Goal: Task Accomplishment & Management: Manage account settings

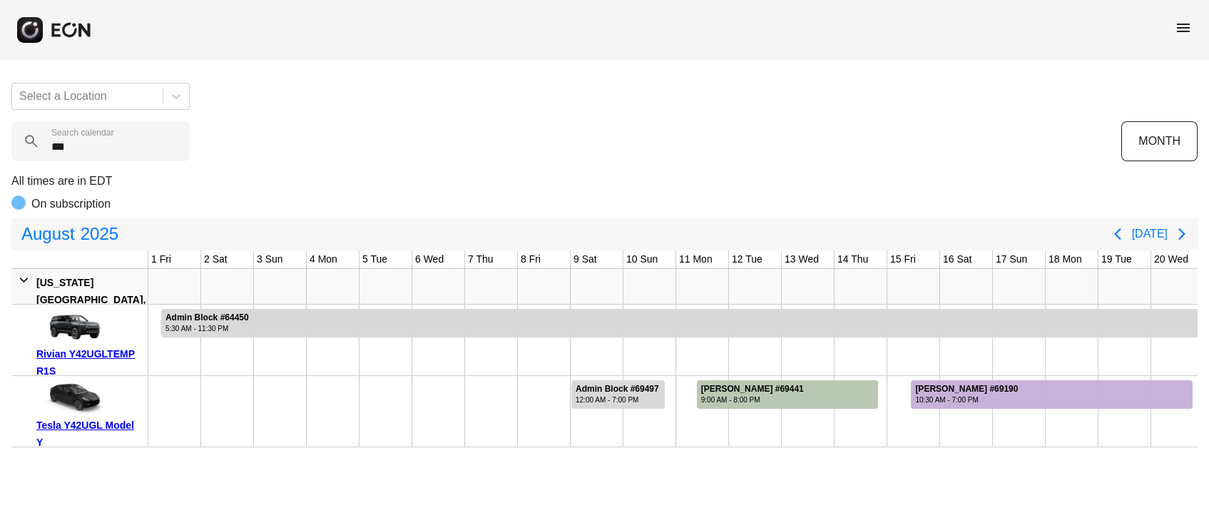
scroll to position [0, 449]
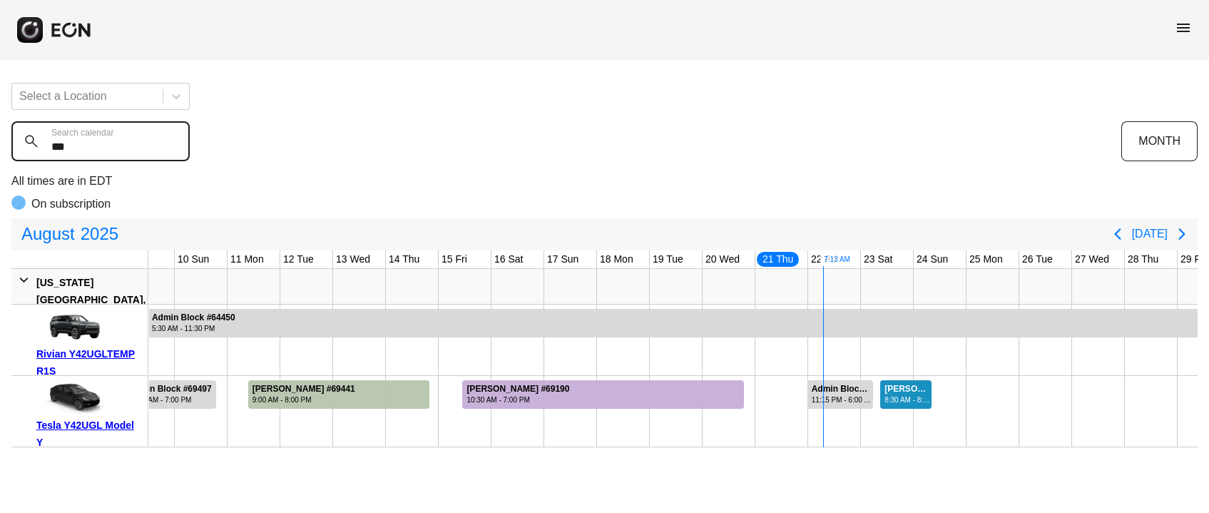
click at [97, 148] on calendar "***" at bounding box center [100, 141] width 178 height 40
paste calendar "***"
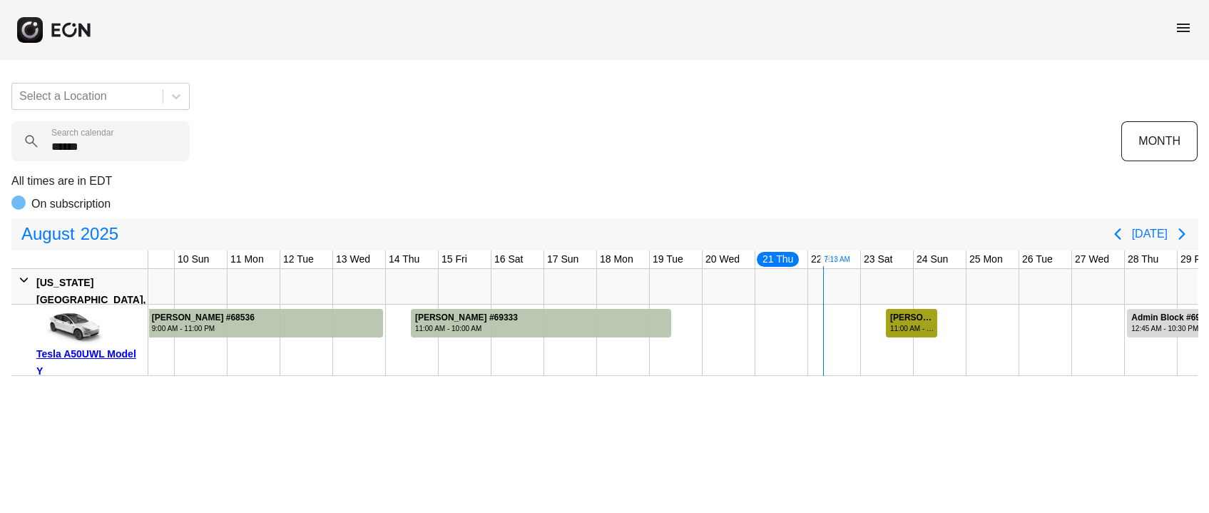
click at [915, 320] on div "Jonathan Osei #69275" at bounding box center [913, 317] width 46 height 11
drag, startPoint x: 106, startPoint y: 137, endPoint x: 0, endPoint y: 154, distance: 107.6
click at [0, 154] on div "Select a Location ****** Search calendar MONTH All times are in EDT On subscrip…" at bounding box center [604, 223] width 1209 height 305
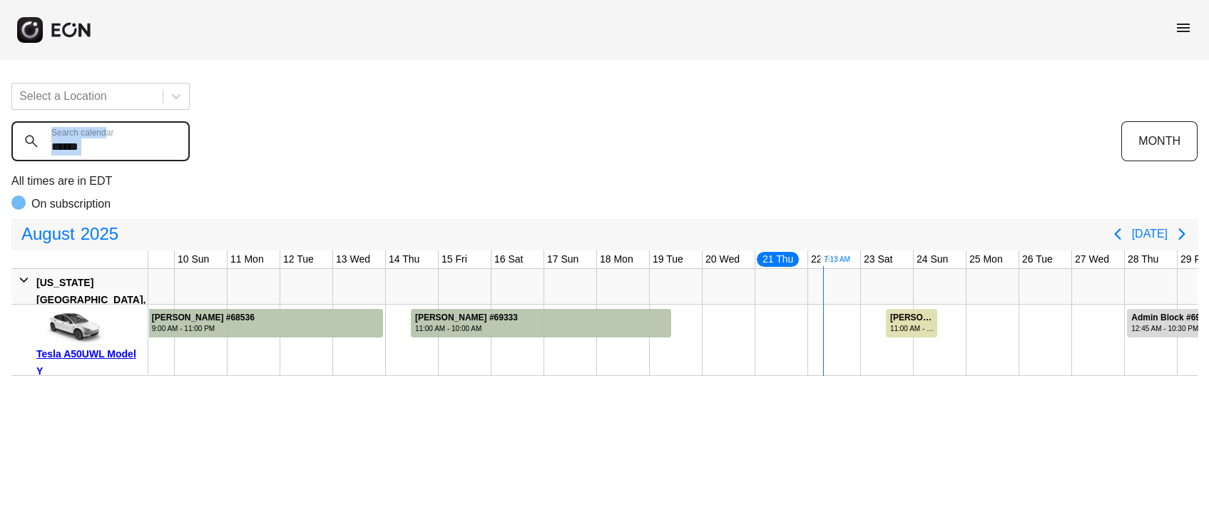
click at [112, 153] on calendar "******" at bounding box center [100, 141] width 178 height 40
paste calendar "text"
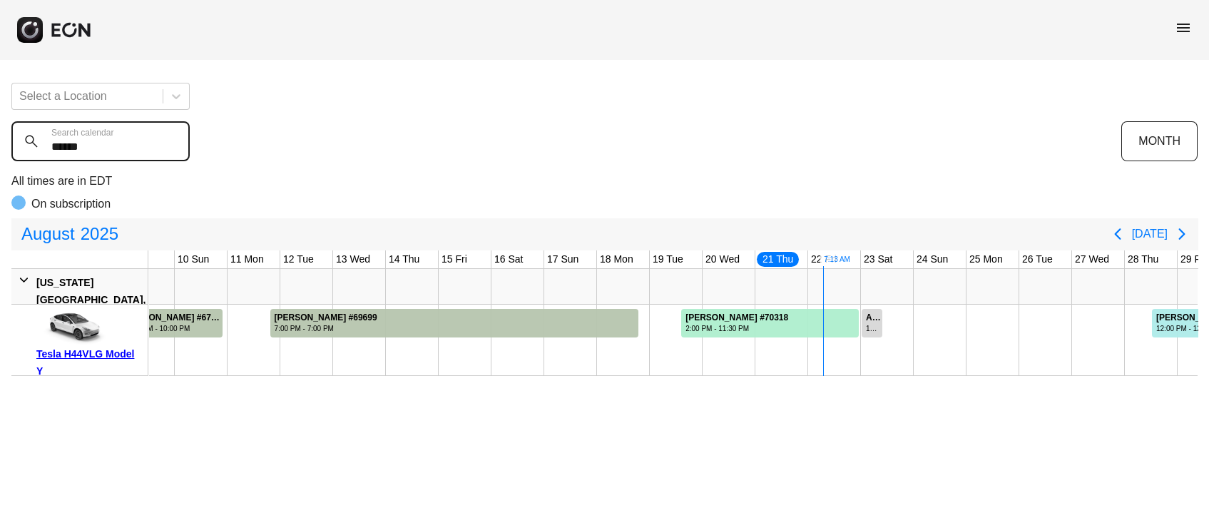
type calendar "******"
drag, startPoint x: 658, startPoint y: 315, endPoint x: 829, endPoint y: 320, distance: 171.2
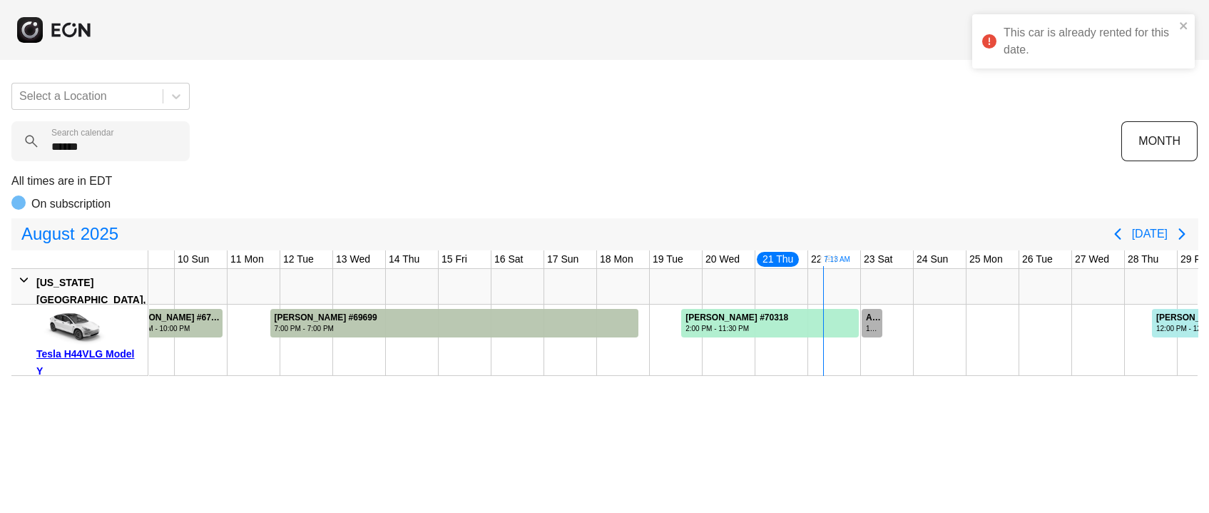
click at [876, 324] on div "12:00 AM - 10:00 AM" at bounding box center [873, 328] width 15 height 11
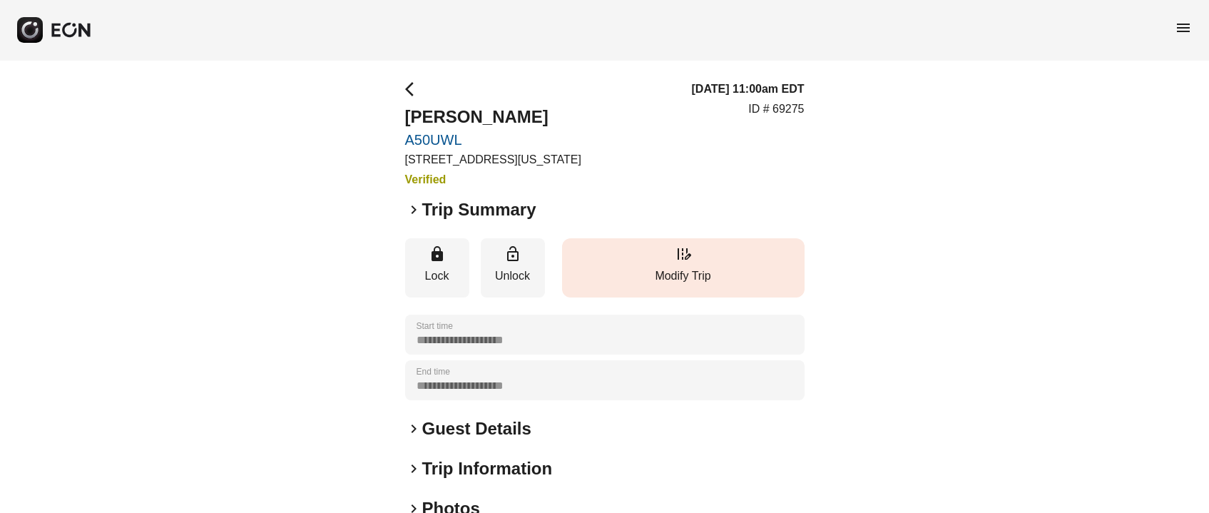
click at [705, 267] on button "edit_road Modify Trip" at bounding box center [683, 267] width 242 height 59
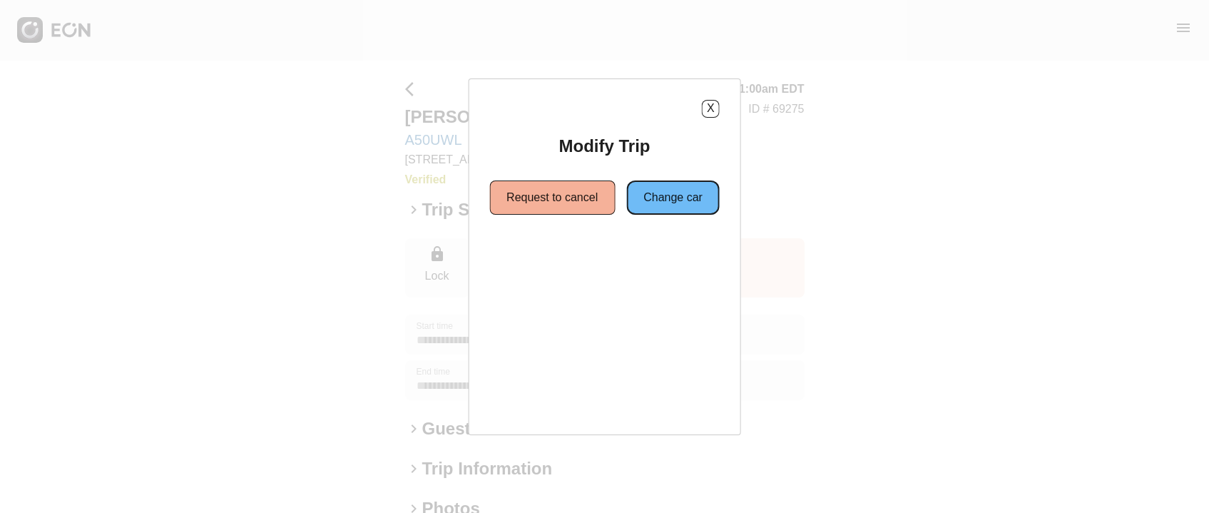
drag, startPoint x: 690, startPoint y: 195, endPoint x: 874, endPoint y: 257, distance: 194.9
click at [690, 195] on button "Change car" at bounding box center [672, 197] width 93 height 34
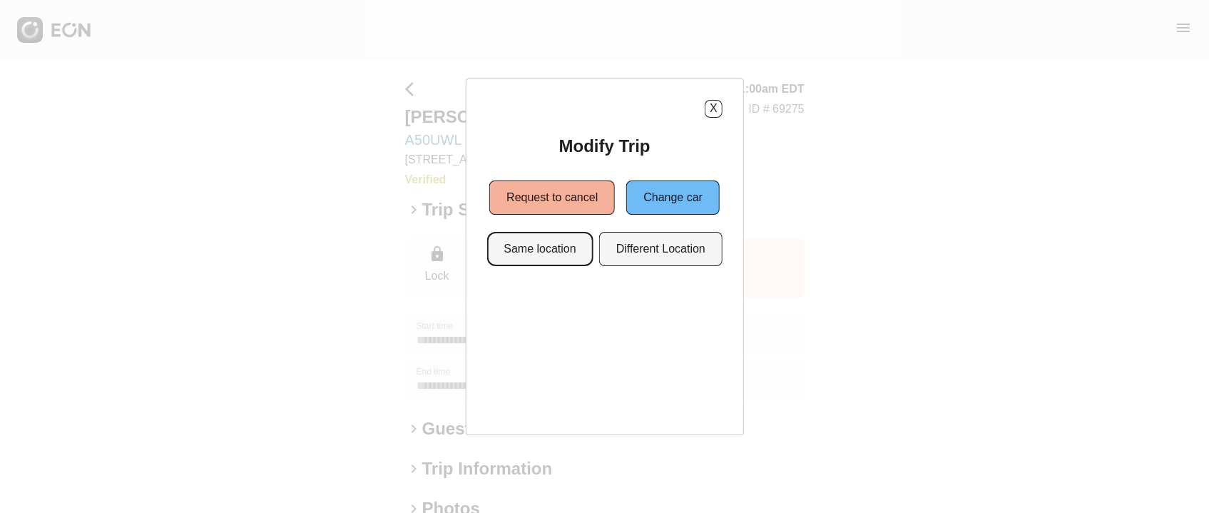
click at [535, 257] on button "Same location" at bounding box center [539, 249] width 106 height 34
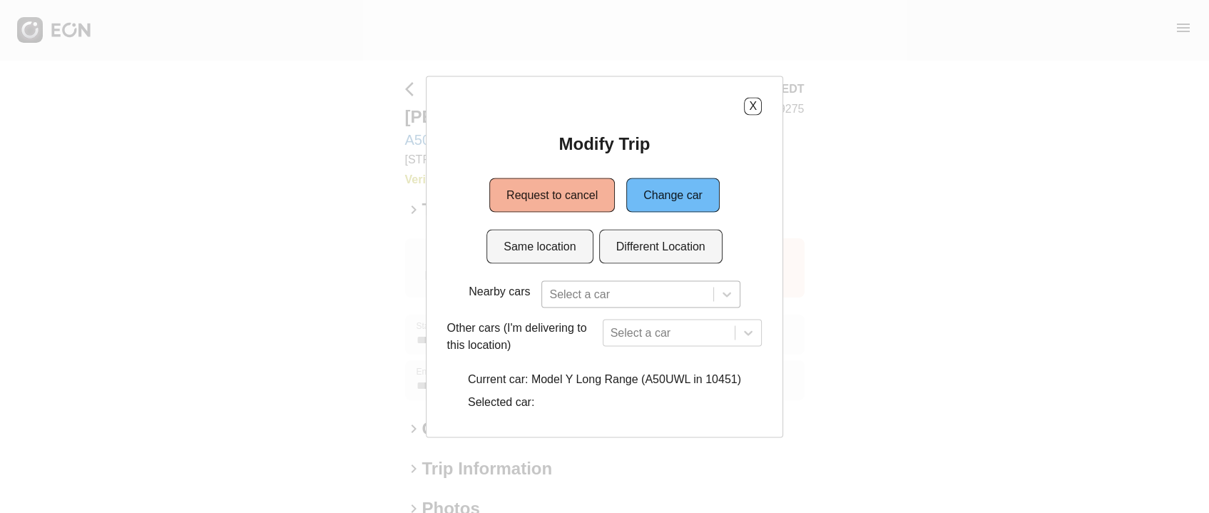
click at [658, 294] on div "Select a car" at bounding box center [640, 293] width 198 height 27
paste input "******"
type input "******"
click at [543, 237] on button "Same location" at bounding box center [539, 246] width 106 height 34
click at [583, 282] on div "Select a car" at bounding box center [640, 293] width 198 height 27
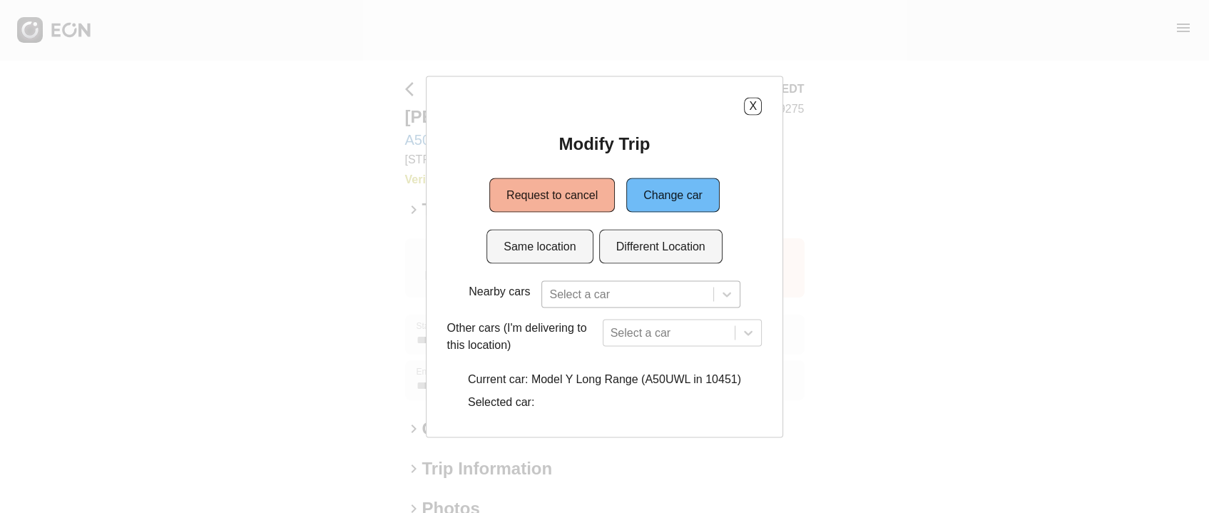
scroll to position [88, 0]
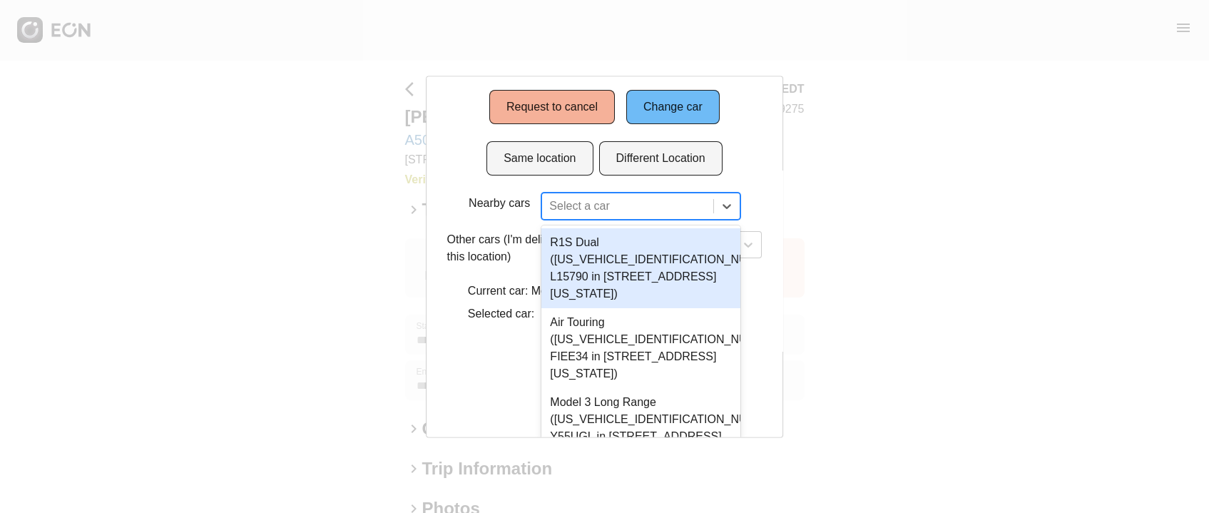
paste input "******"
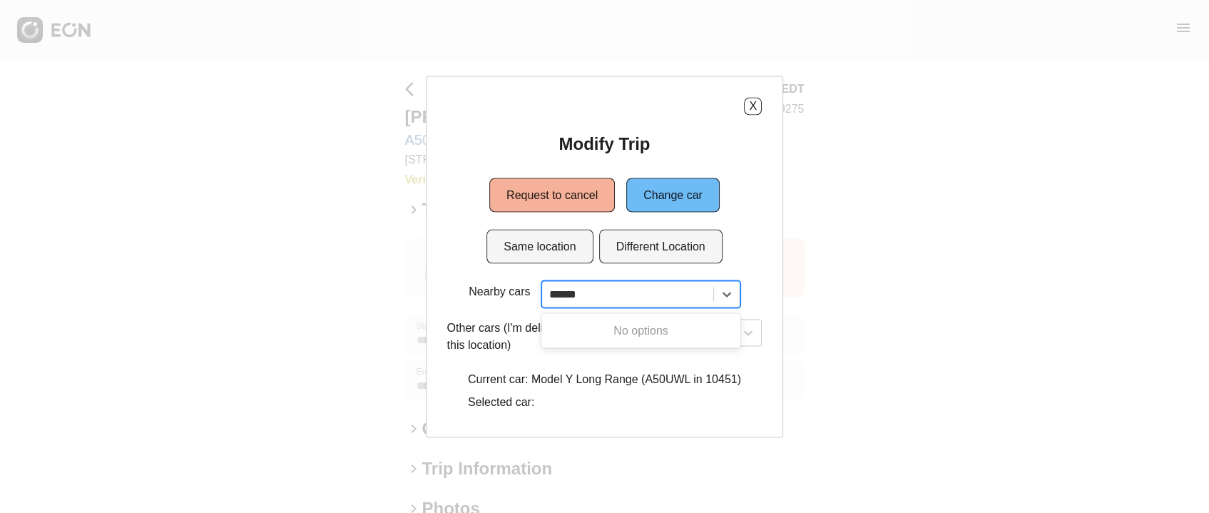
scroll to position [0, 0]
type input "******"
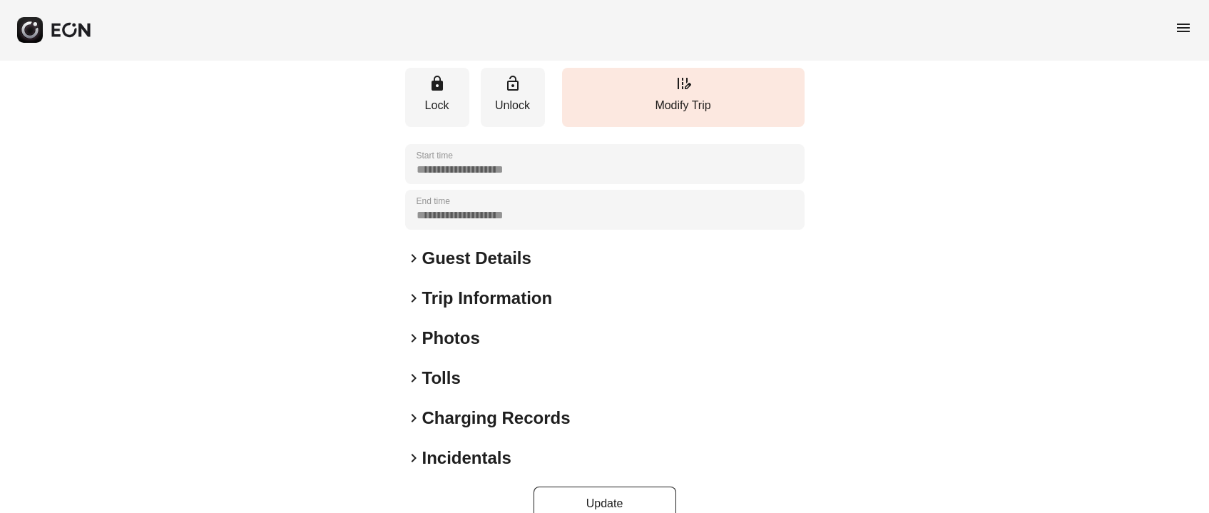
scroll to position [245, 0]
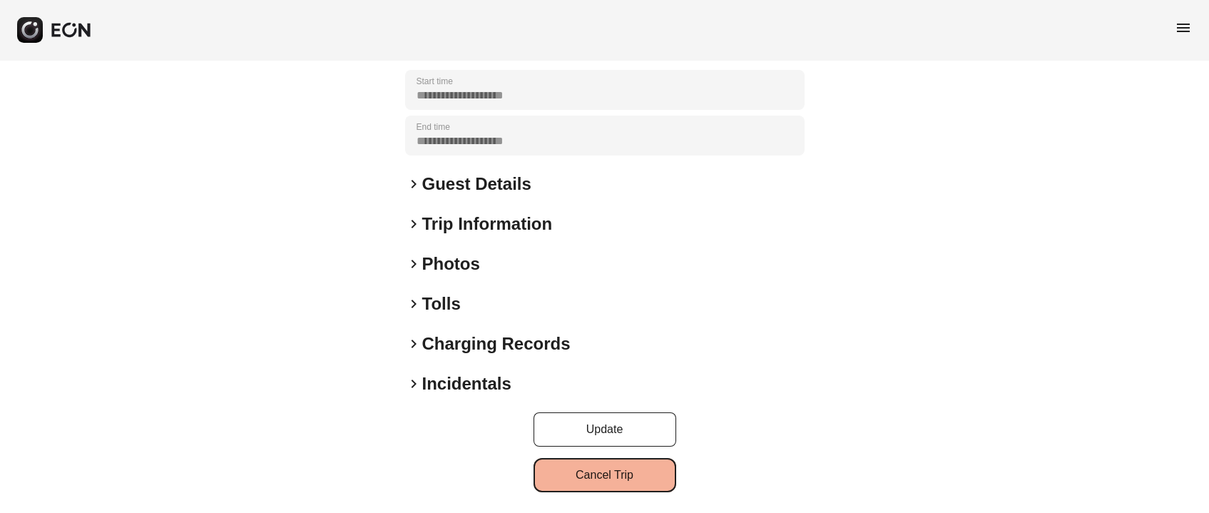
click at [618, 475] on button "Cancel Trip" at bounding box center [604, 475] width 143 height 34
click at [650, 469] on button "Cancel Trip" at bounding box center [604, 475] width 143 height 34
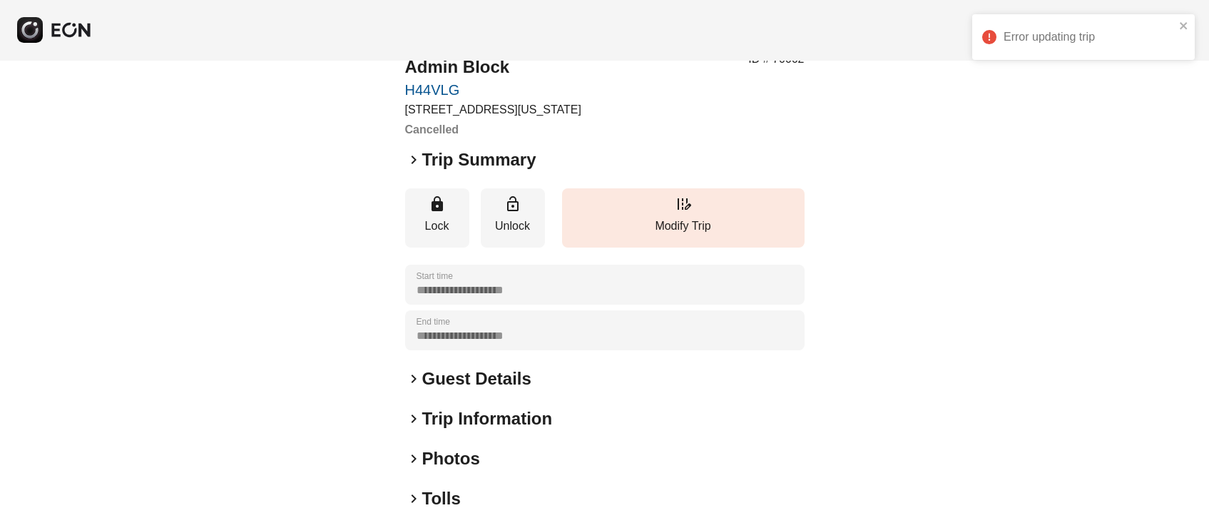
scroll to position [0, 0]
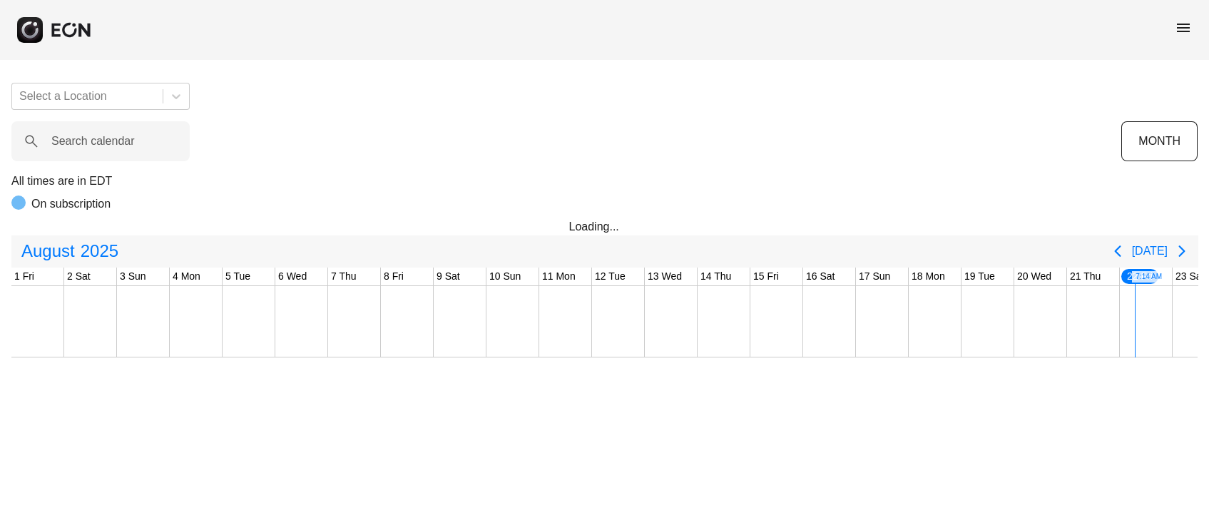
scroll to position [0, 449]
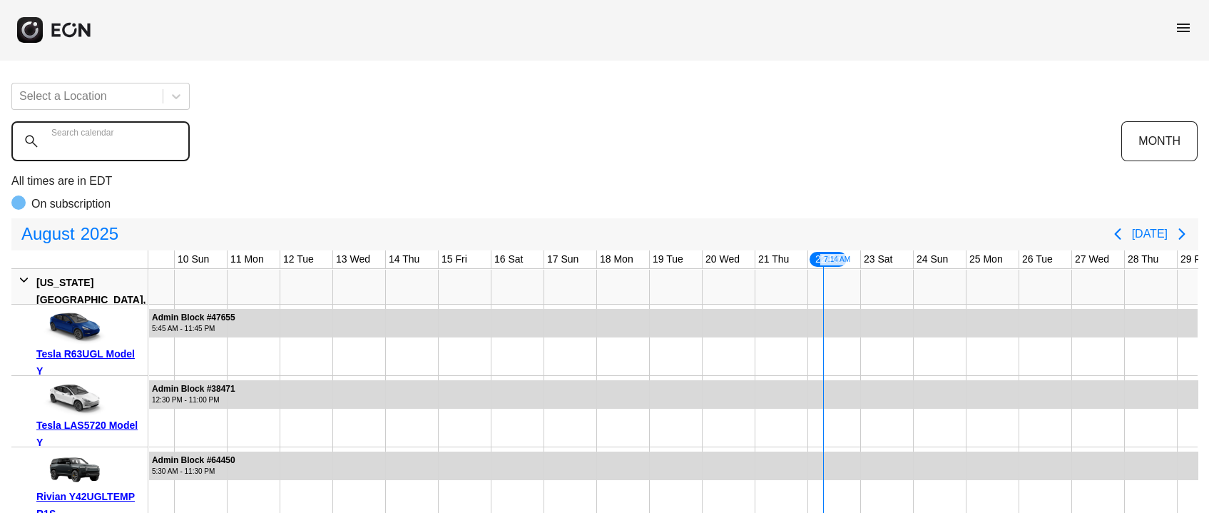
click at [83, 151] on calendar "Search calendar" at bounding box center [100, 141] width 178 height 40
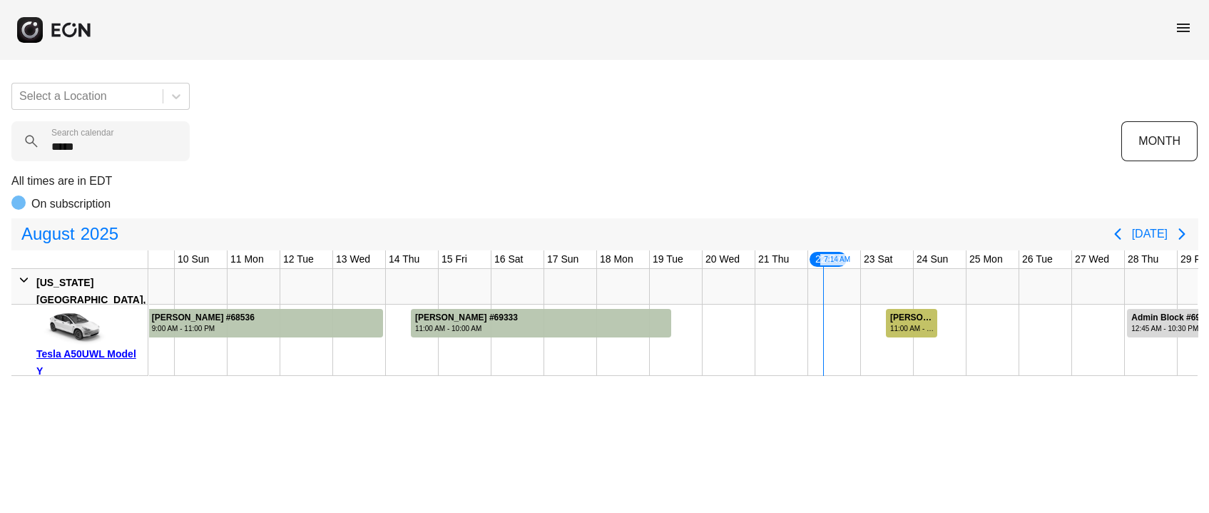
click at [916, 307] on div "Jonathan Osei #69275 11:00 AM - 11:00 AM Jonathan Osei #69275, Tesla A50UWL Mod…" at bounding box center [911, 321] width 53 height 33
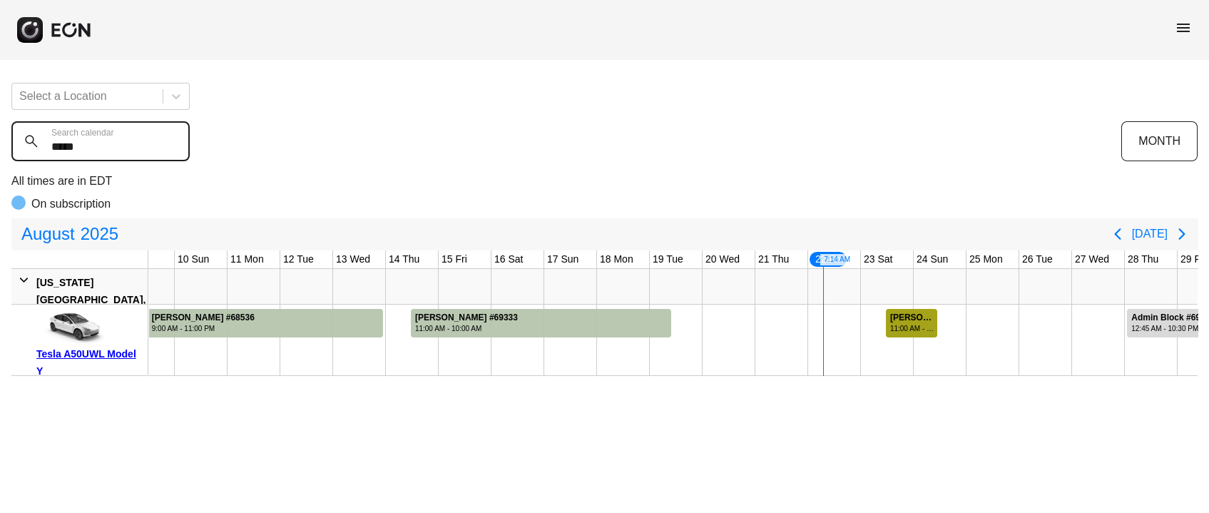
click at [95, 155] on calendar "*****" at bounding box center [100, 141] width 178 height 40
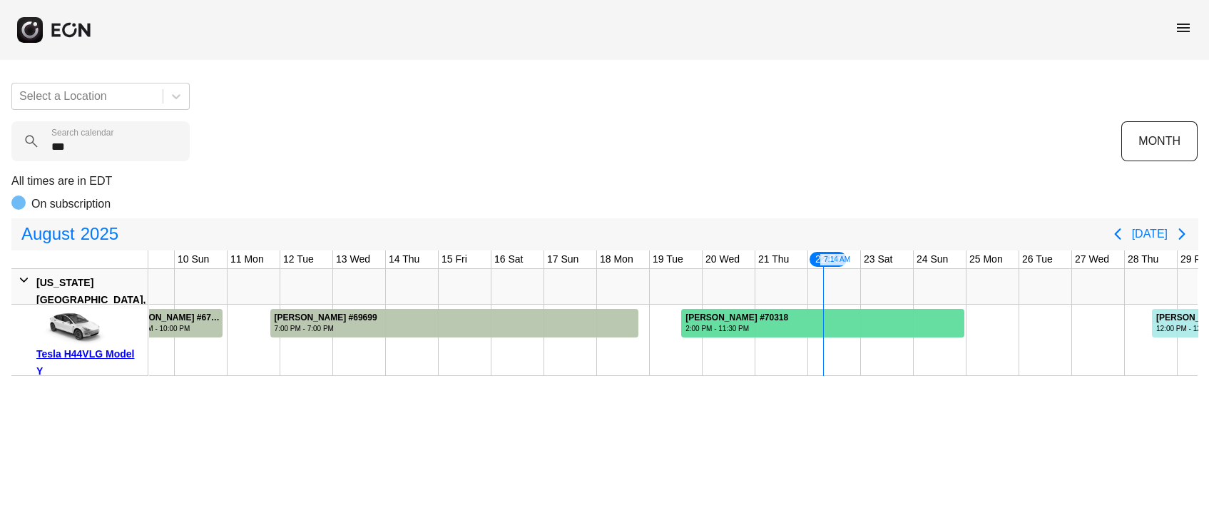
click at [935, 332] on div at bounding box center [822, 323] width 283 height 29
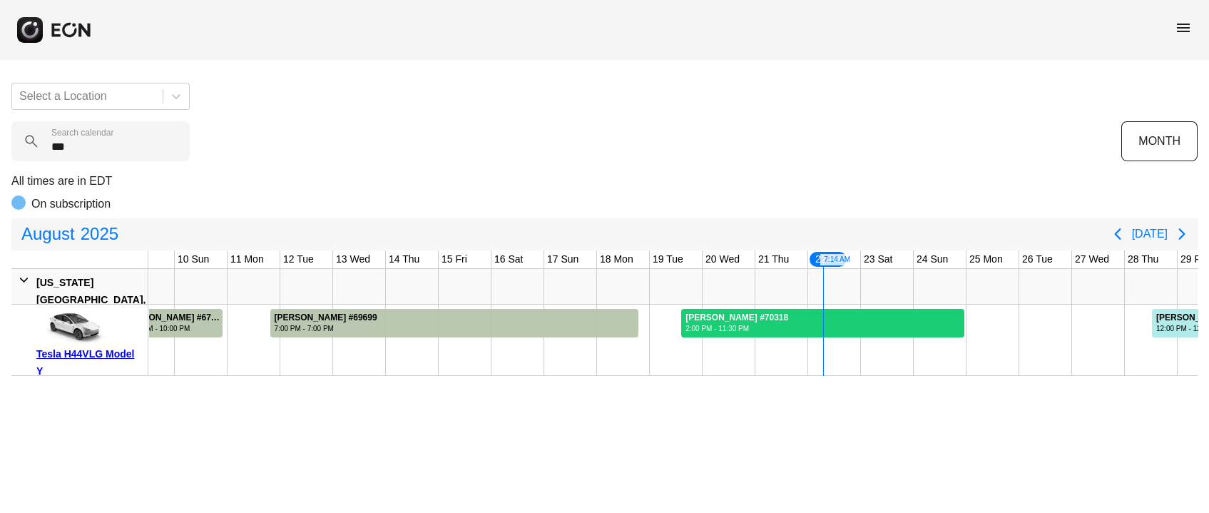
click at [935, 332] on div at bounding box center [822, 323] width 283 height 29
drag, startPoint x: 136, startPoint y: 150, endPoint x: 38, endPoint y: 160, distance: 98.9
click at [44, 158] on calendar "***" at bounding box center [100, 141] width 178 height 40
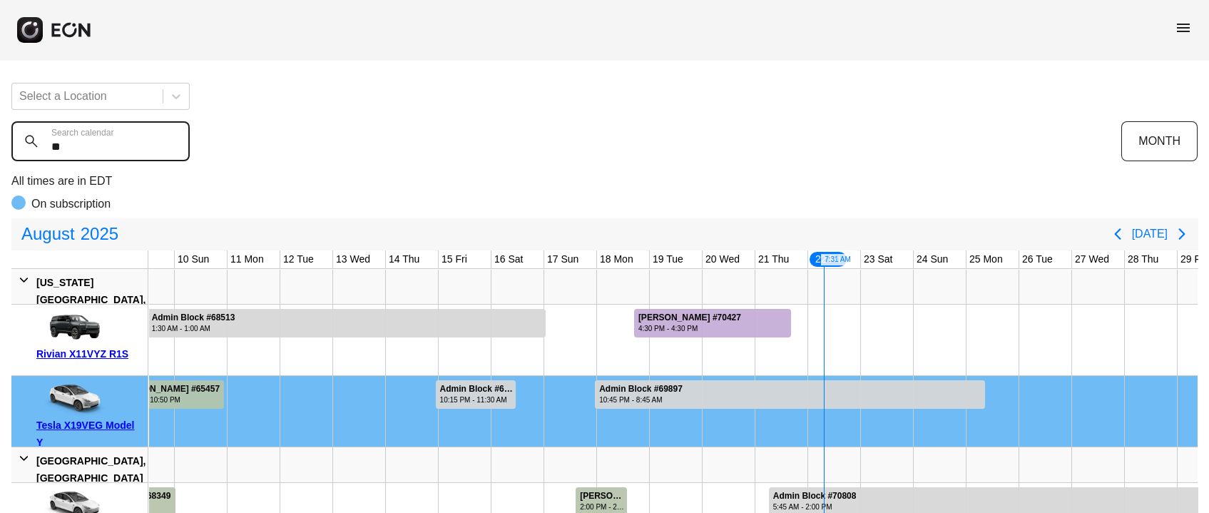
type calendar "***"
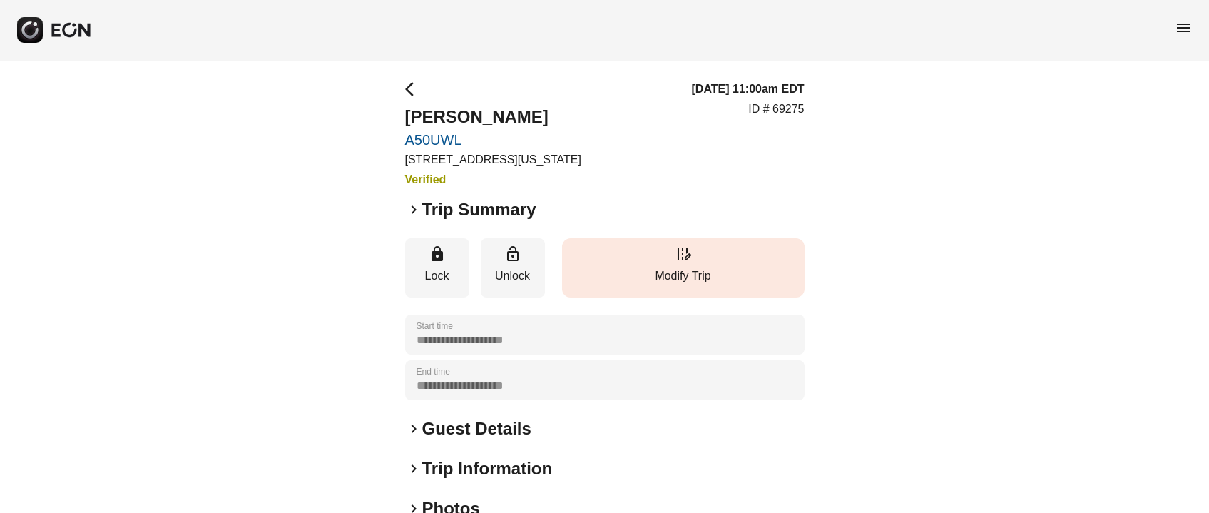
click at [693, 292] on button "edit_road Modify Trip" at bounding box center [683, 267] width 242 height 59
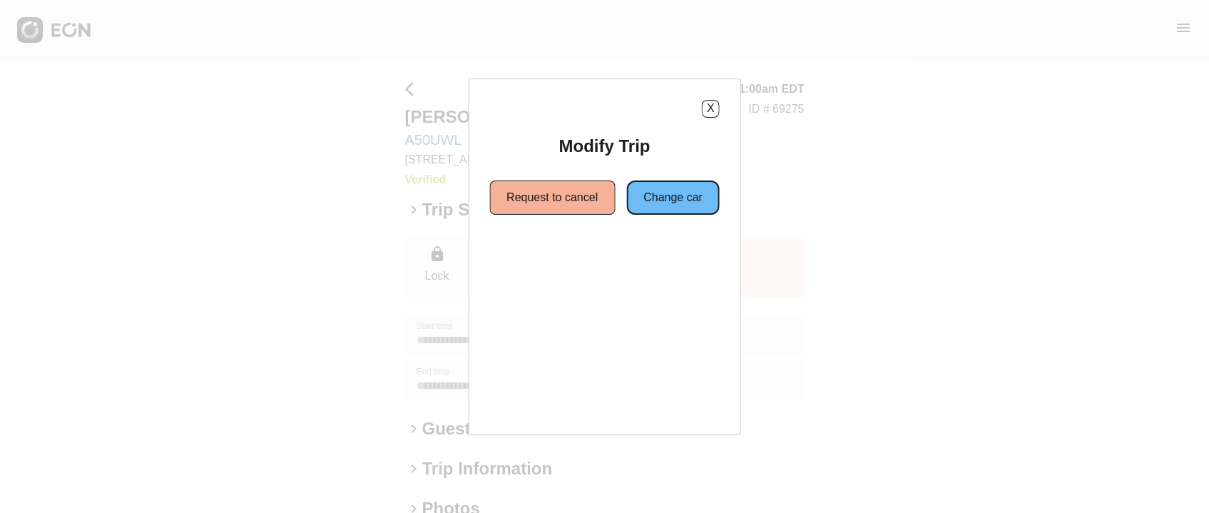
click at [663, 190] on button "Change car" at bounding box center [672, 197] width 93 height 34
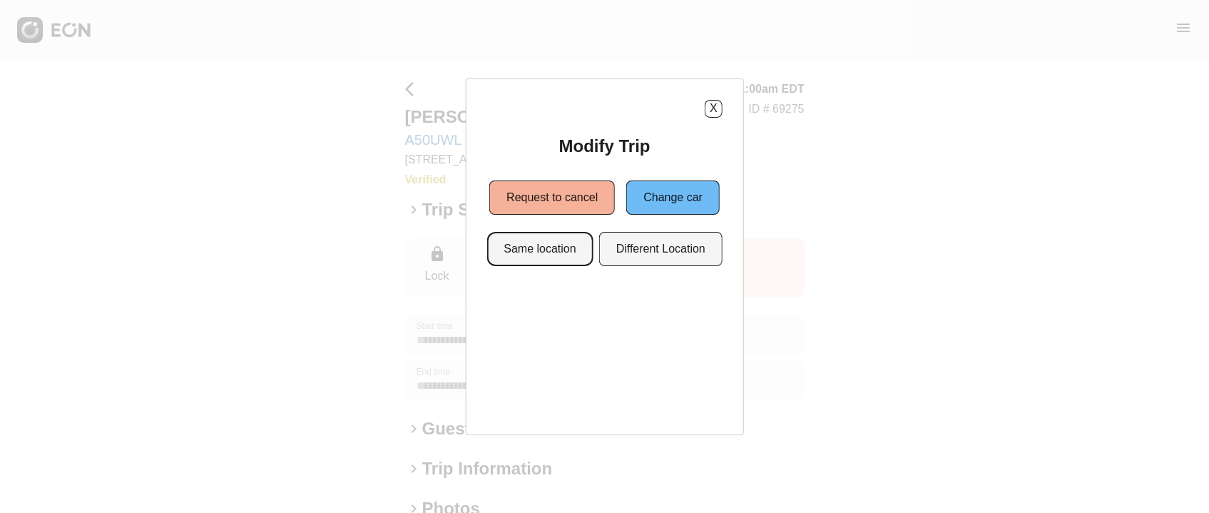
click at [578, 259] on button "Same location" at bounding box center [539, 249] width 106 height 34
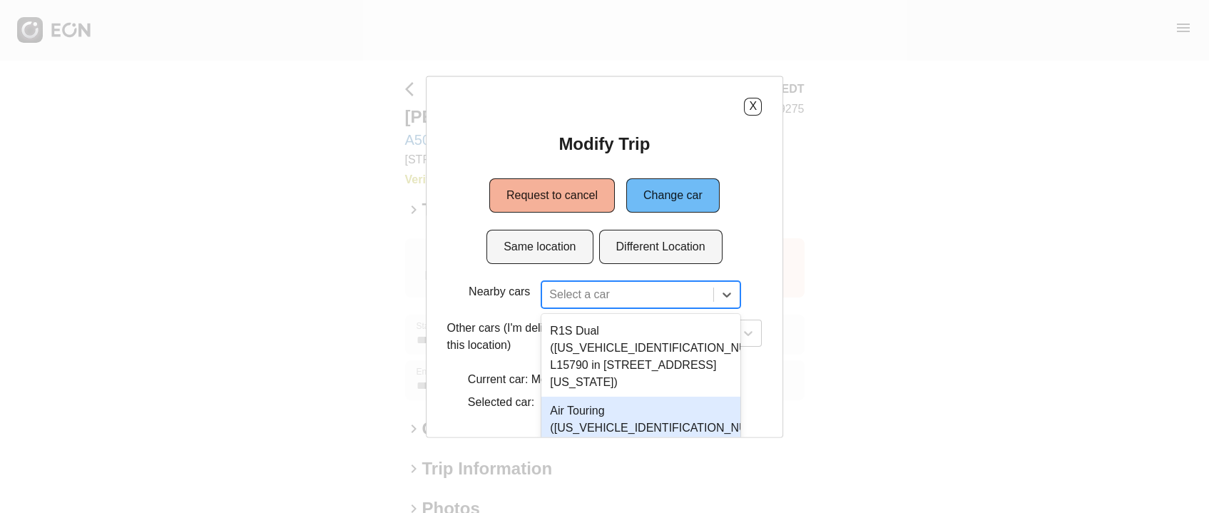
click at [618, 297] on div "3 results available. Use Up and Down to choose options, press Enter to select t…" at bounding box center [640, 293] width 198 height 27
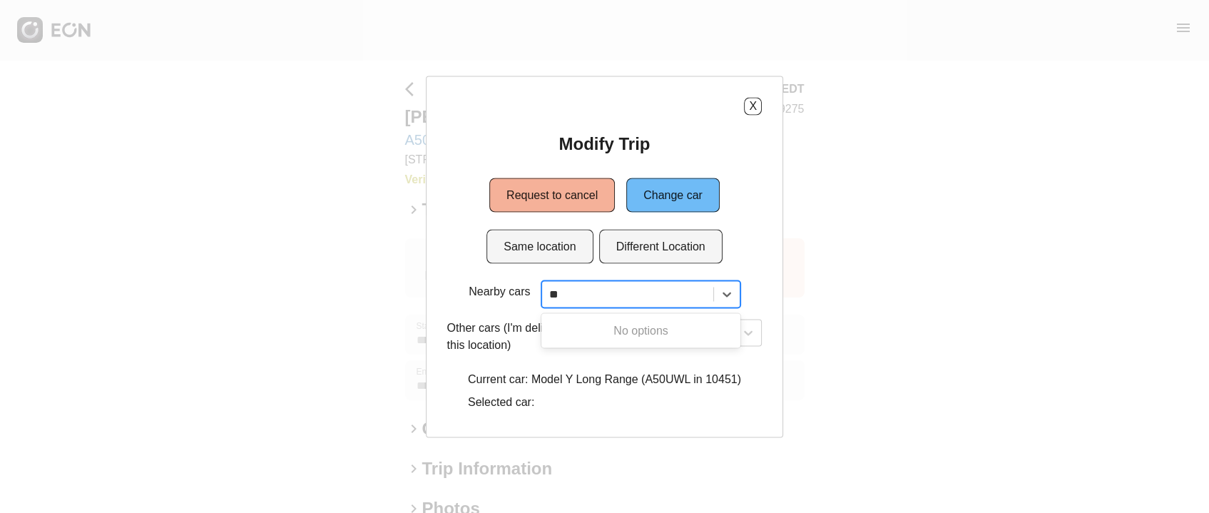
type input "*"
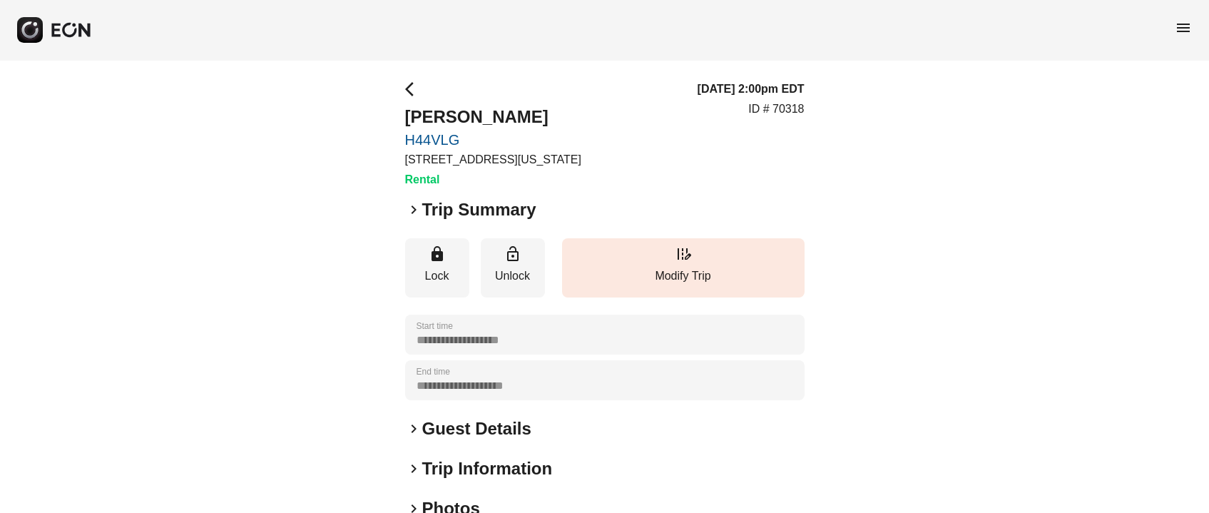
click at [803, 103] on p "ID # 70318" at bounding box center [776, 109] width 56 height 17
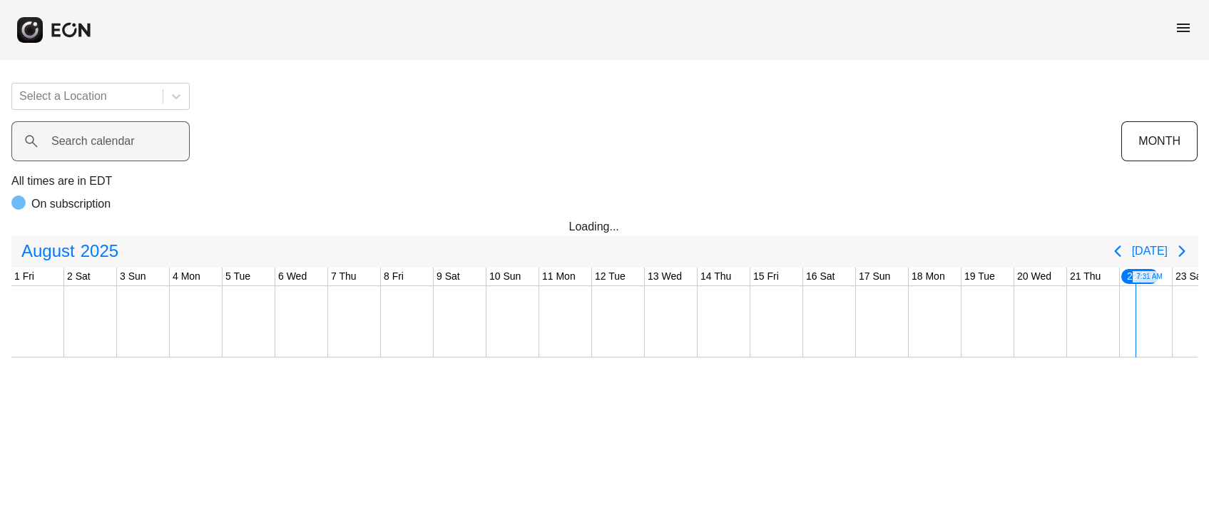
scroll to position [0, 449]
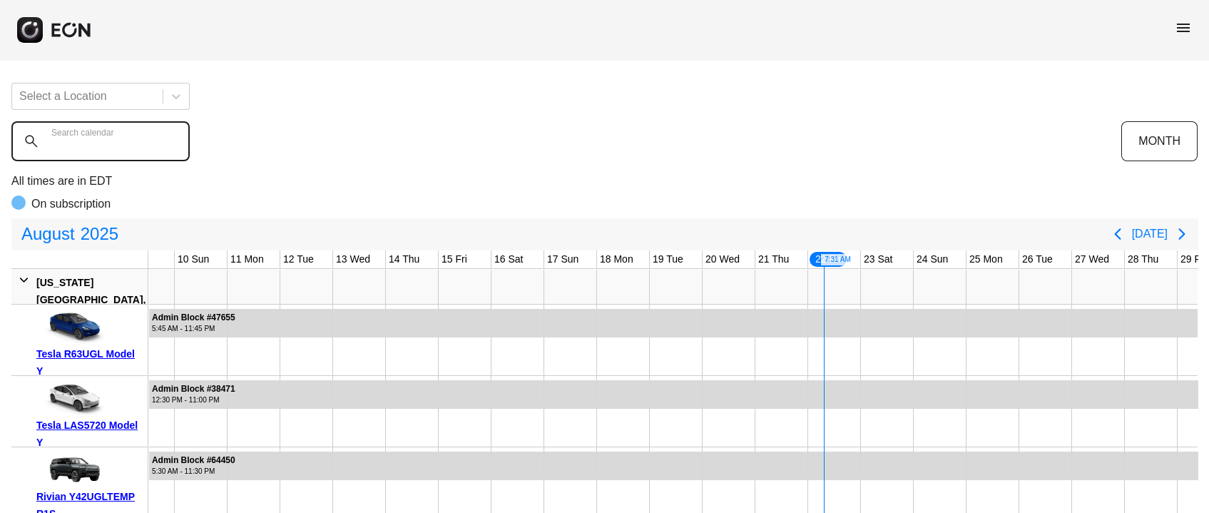
click at [111, 153] on calendar "Search calendar" at bounding box center [100, 141] width 178 height 40
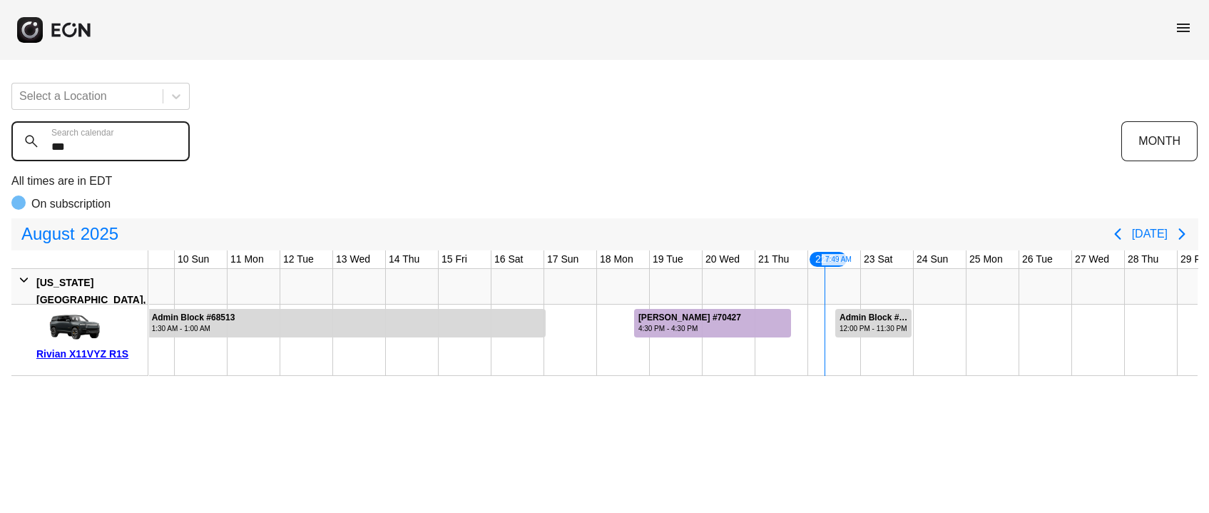
click at [64, 155] on calendar "***" at bounding box center [100, 141] width 178 height 40
paste calendar "**"
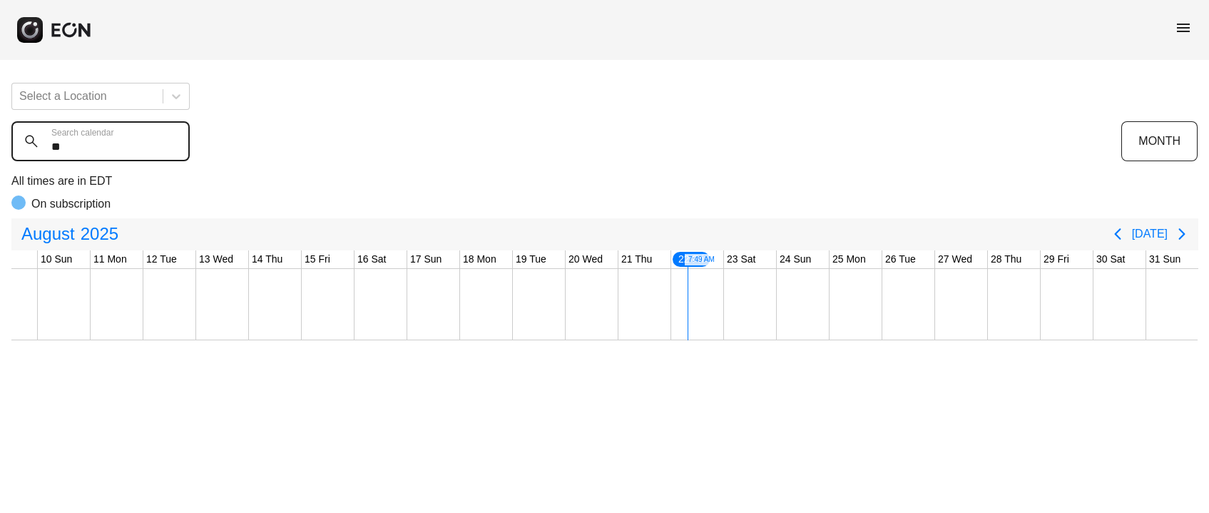
type calendar "*"
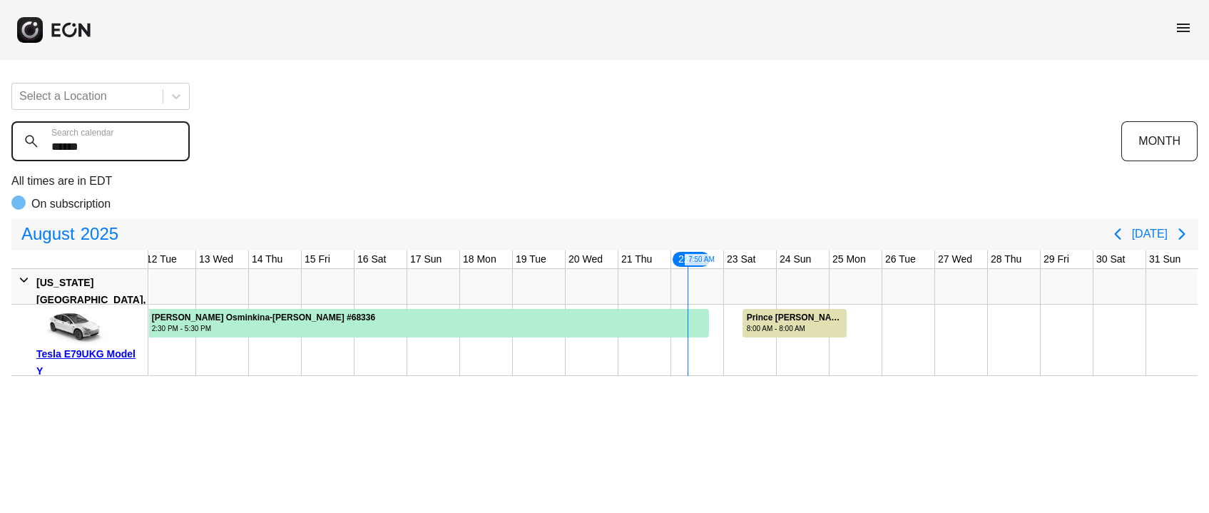
scroll to position [0, 265]
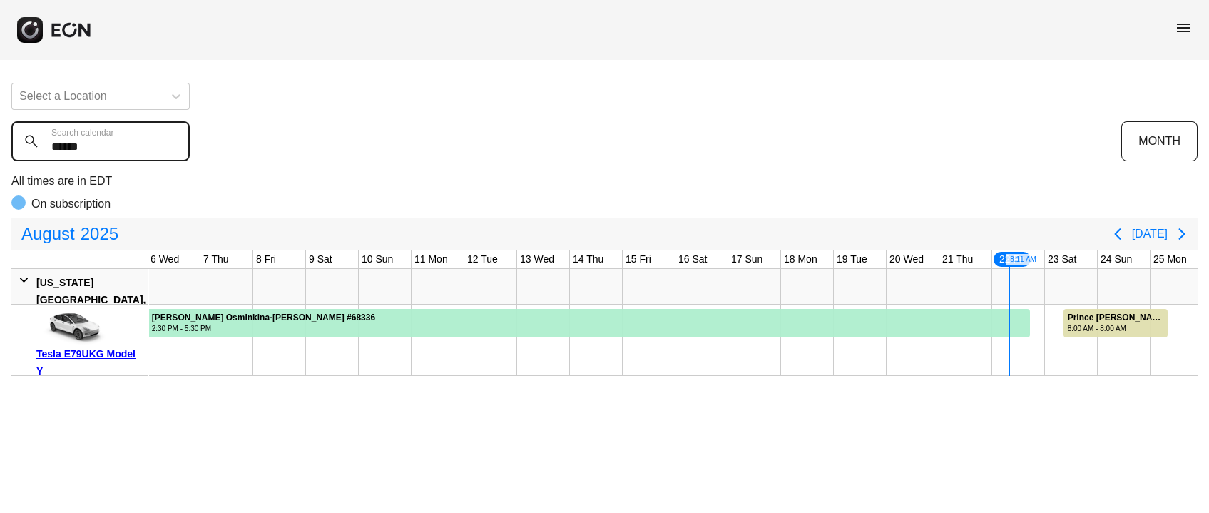
drag, startPoint x: 104, startPoint y: 155, endPoint x: 0, endPoint y: 149, distance: 104.3
click at [0, 149] on div "Select a Location ****** Search calendar MONTH All times are in EDT On subscrip…" at bounding box center [604, 223] width 1209 height 305
paste calendar "text"
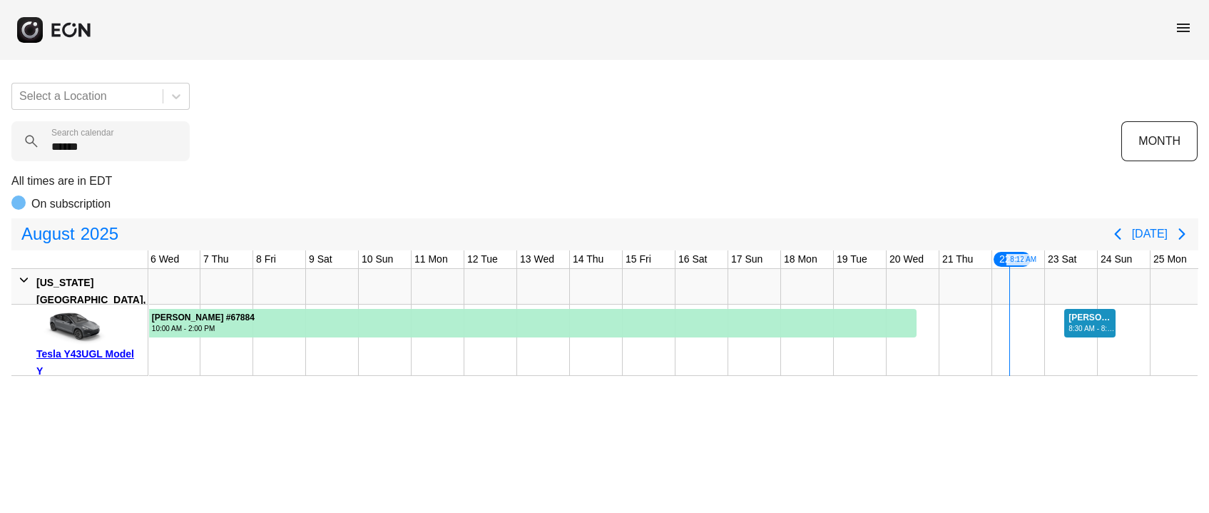
click at [1070, 314] on div "Brian Fernandez #70779" at bounding box center [1091, 317] width 46 height 11
click at [1070, 315] on div "Brian Fernandez #70779" at bounding box center [1091, 317] width 46 height 11
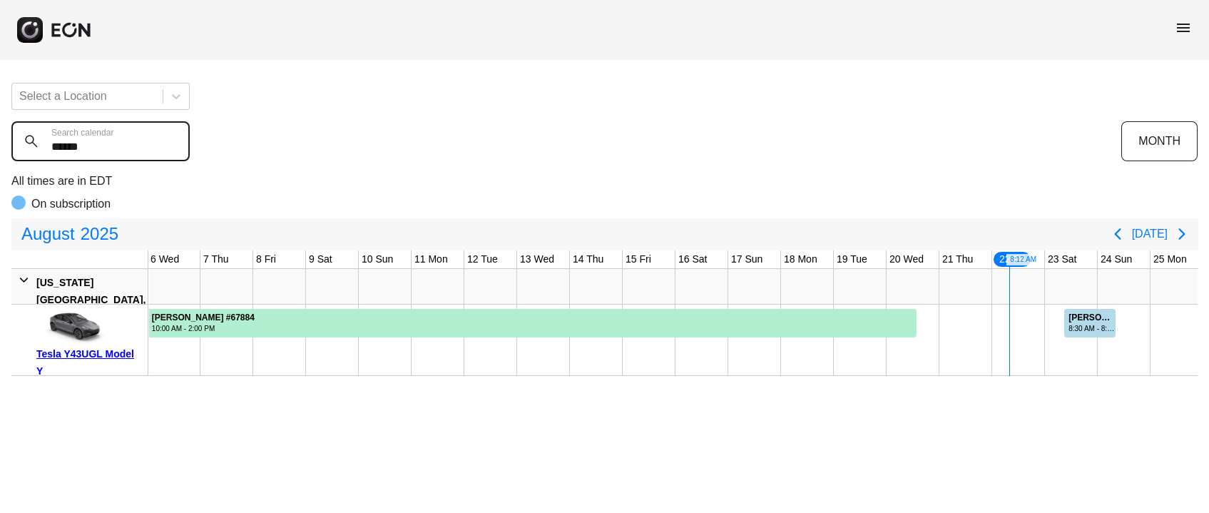
click at [104, 148] on calendar "******" at bounding box center [100, 141] width 178 height 40
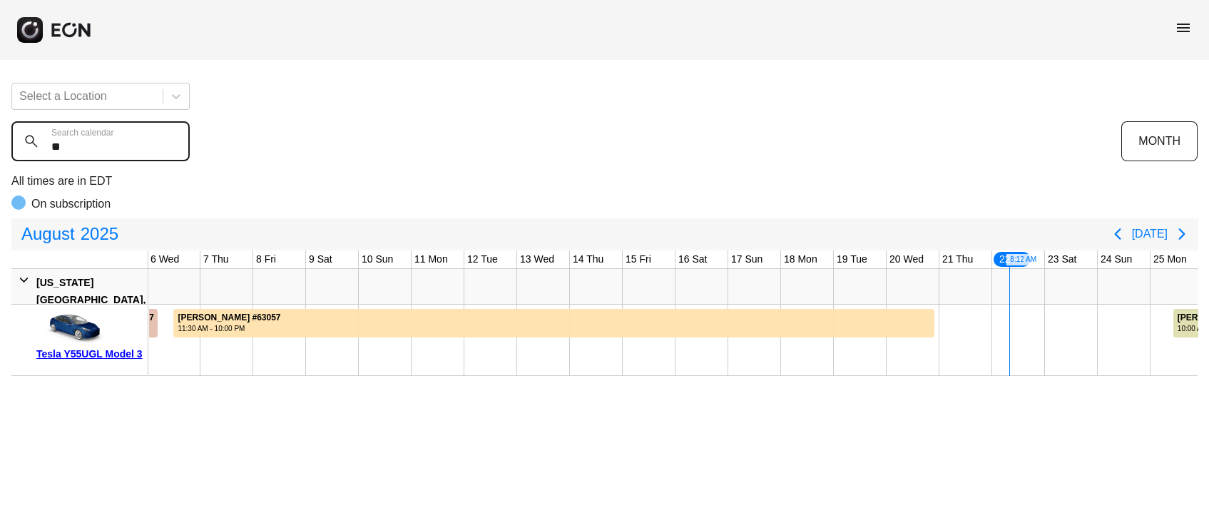
type calendar "*"
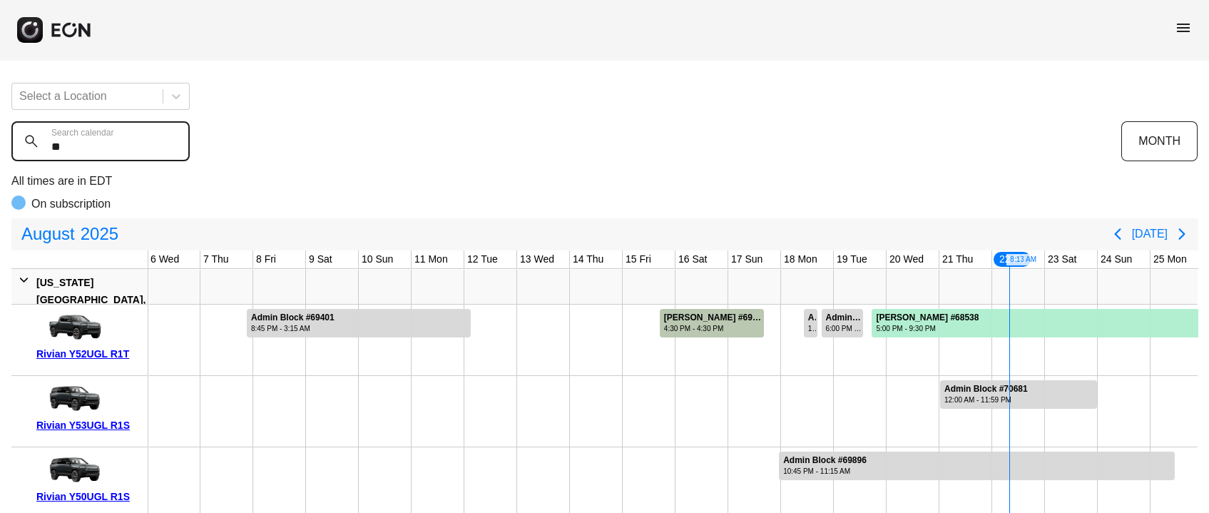
type calendar "***"
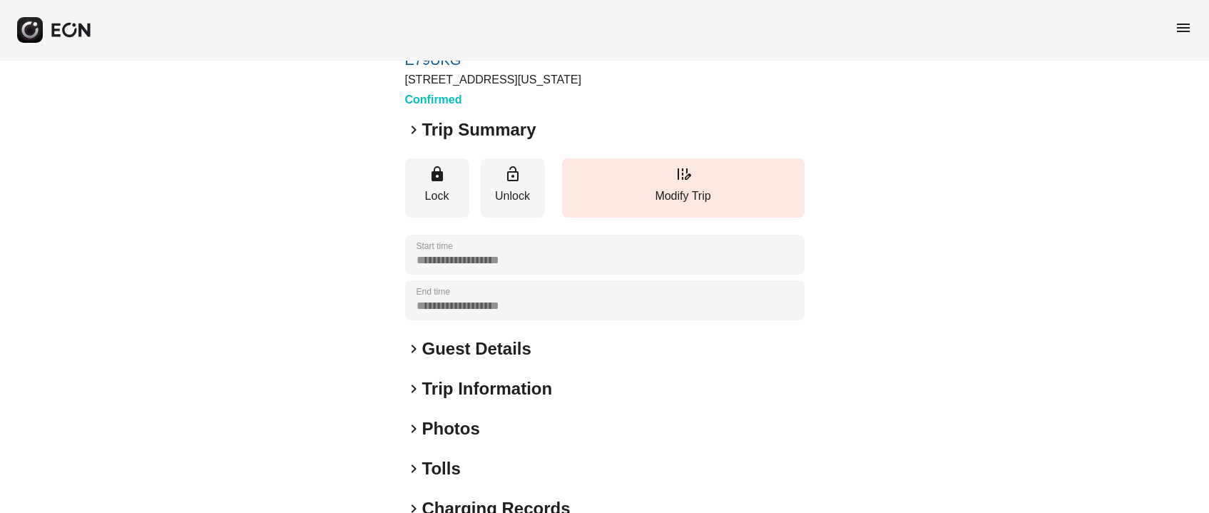
scroll to position [106, 0]
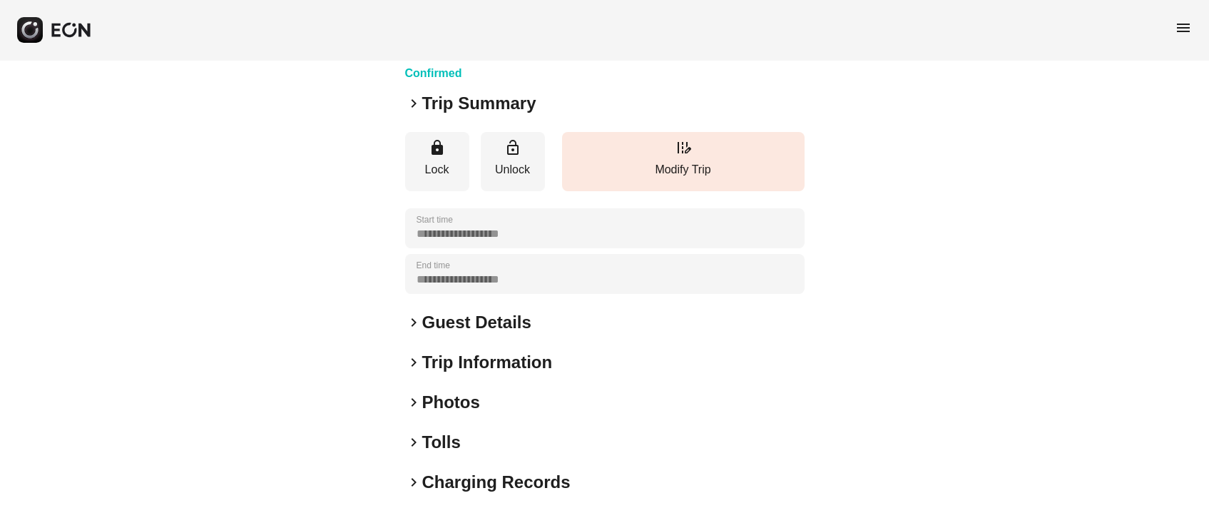
click at [497, 328] on h2 "Guest Details" at bounding box center [476, 322] width 109 height 23
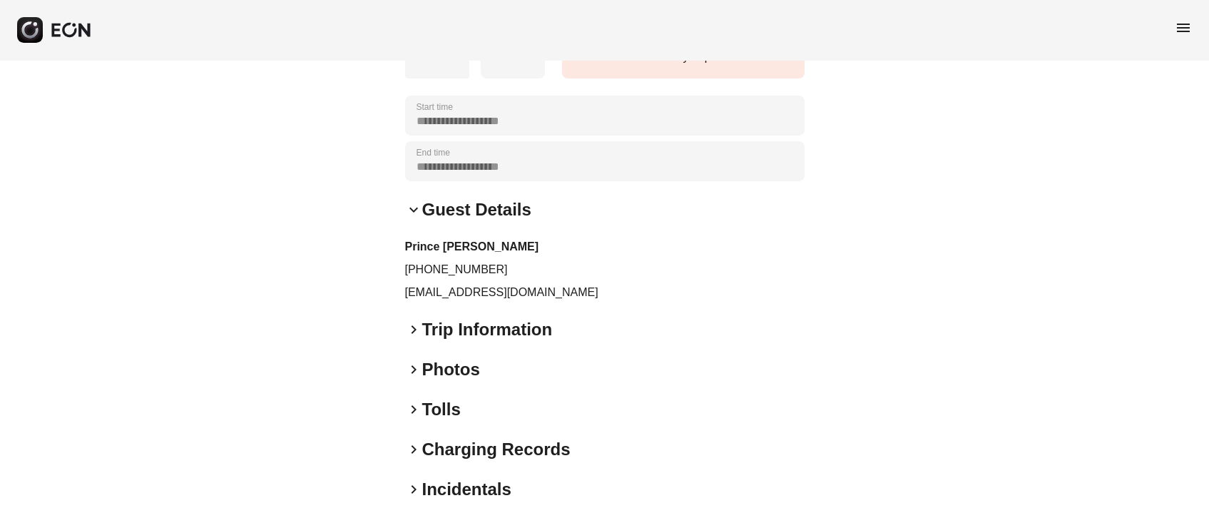
scroll to position [278, 0]
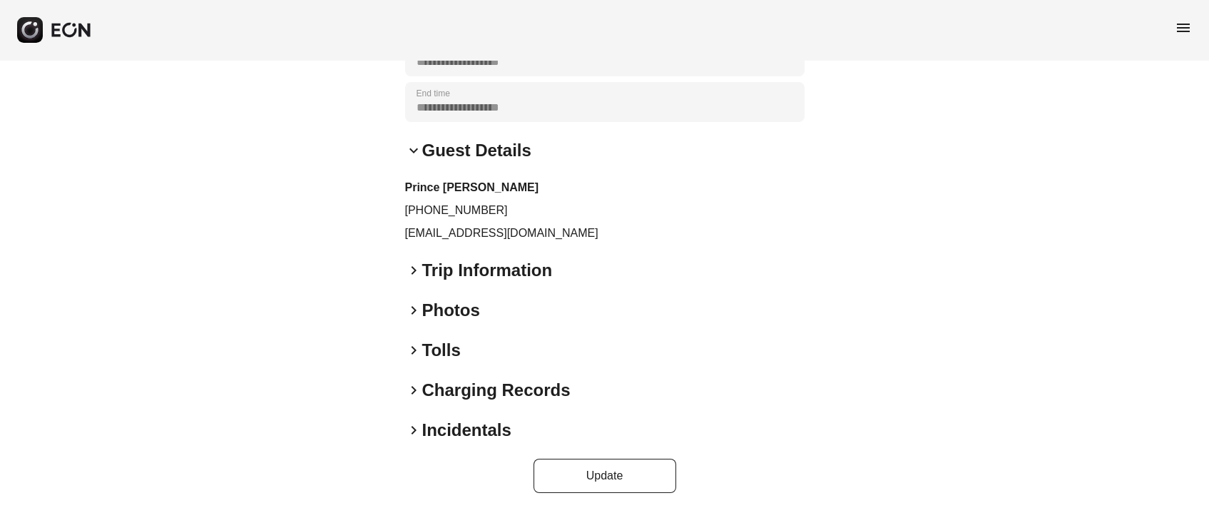
click at [456, 236] on p "[EMAIL_ADDRESS][DOMAIN_NAME]" at bounding box center [604, 233] width 399 height 17
copy div "[EMAIL_ADDRESS][DOMAIN_NAME] keyboard_arrow_right"
drag, startPoint x: 416, startPoint y: 206, endPoint x: 490, endPoint y: 208, distance: 73.5
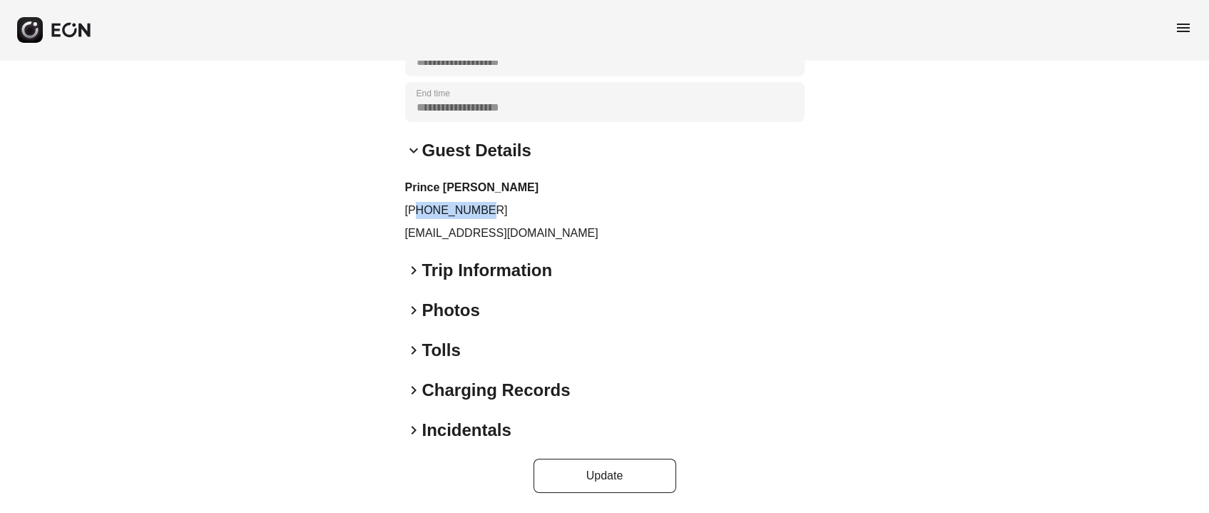
click at [490, 208] on p "[PHONE_NUMBER]" at bounding box center [604, 210] width 399 height 17
copy p "5623149465"
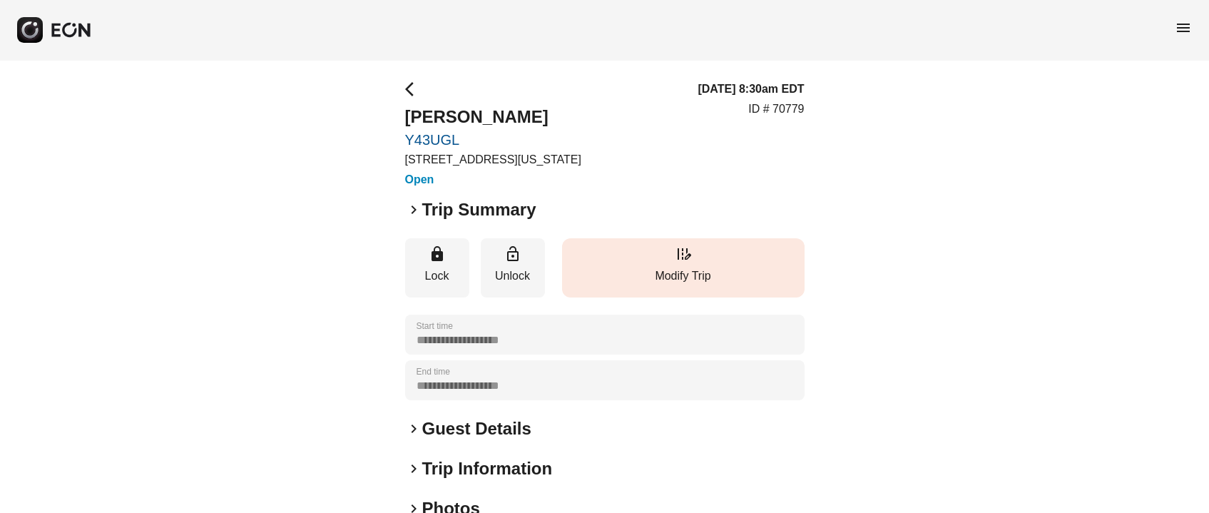
click at [658, 252] on button "edit_road Modify Trip" at bounding box center [683, 267] width 242 height 59
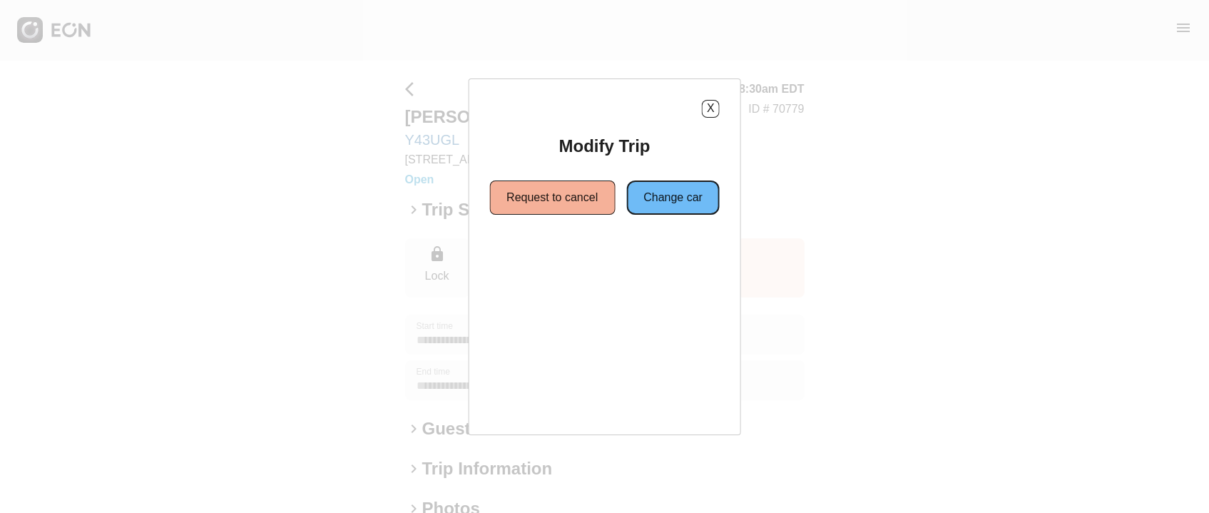
click at [671, 195] on button "Change car" at bounding box center [672, 197] width 93 height 34
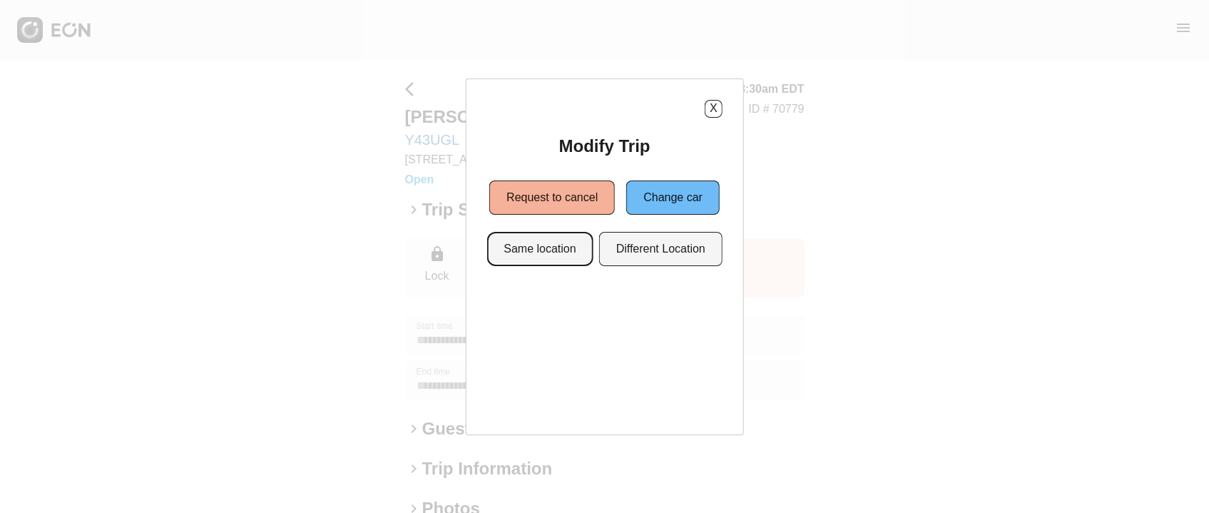
click at [543, 260] on button "Same location" at bounding box center [539, 249] width 106 height 34
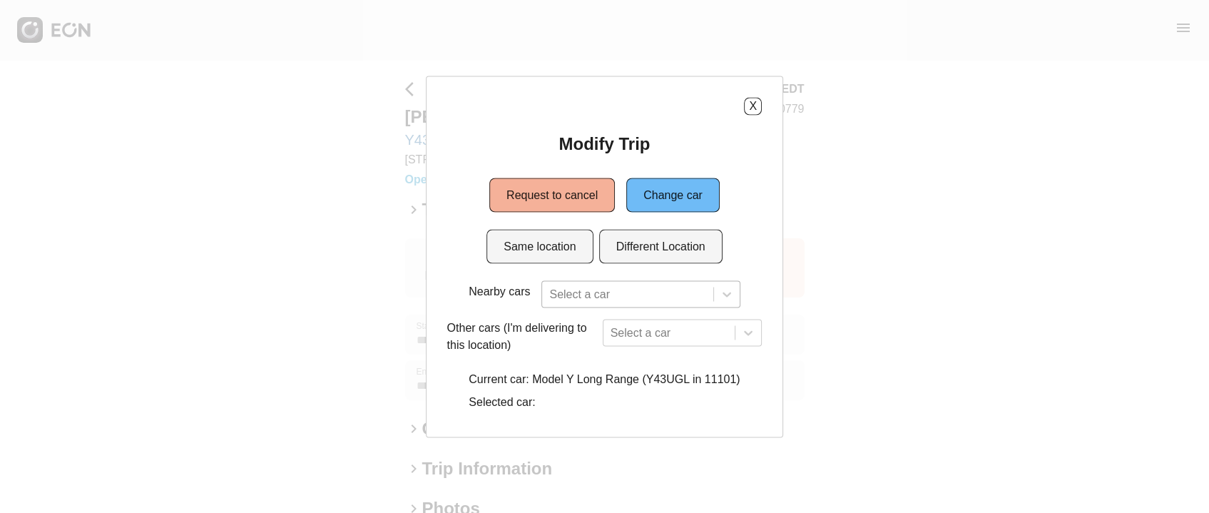
click at [588, 300] on div at bounding box center [627, 294] width 156 height 20
type input "***"
click at [682, 198] on button "Change car" at bounding box center [672, 195] width 93 height 34
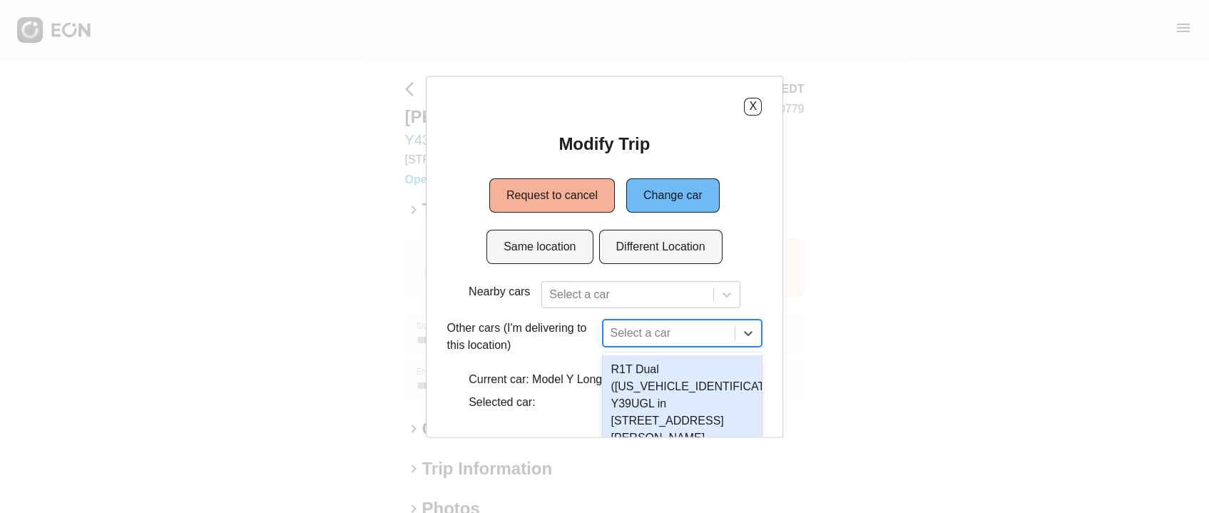
click at [641, 337] on div at bounding box center [669, 332] width 118 height 20
click at [536, 242] on button "Same location" at bounding box center [539, 246] width 106 height 34
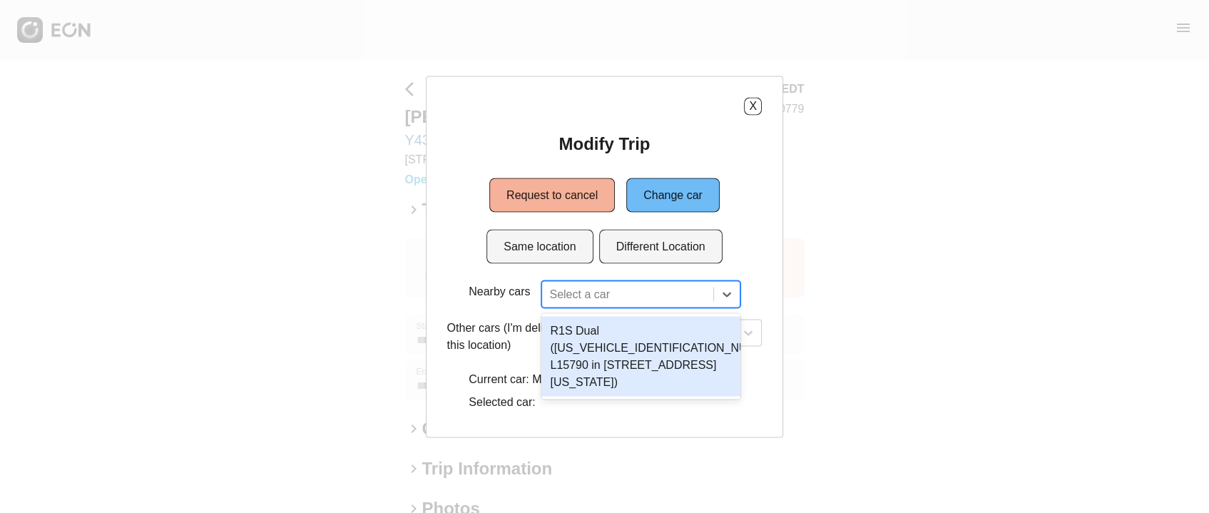
click at [647, 293] on div at bounding box center [627, 294] width 156 height 20
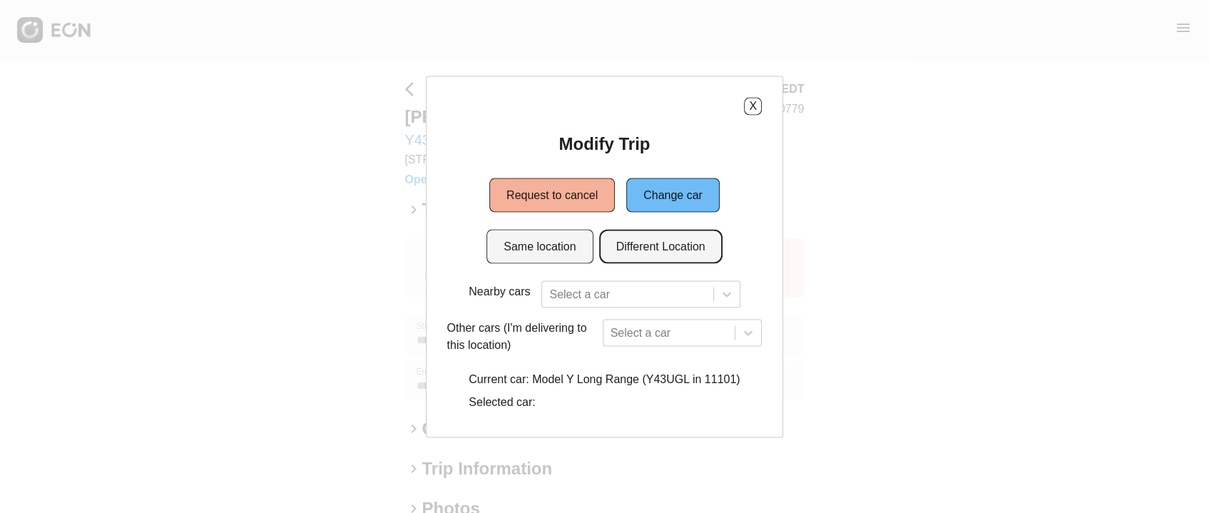
click at [663, 254] on button "Different Location" at bounding box center [660, 246] width 123 height 34
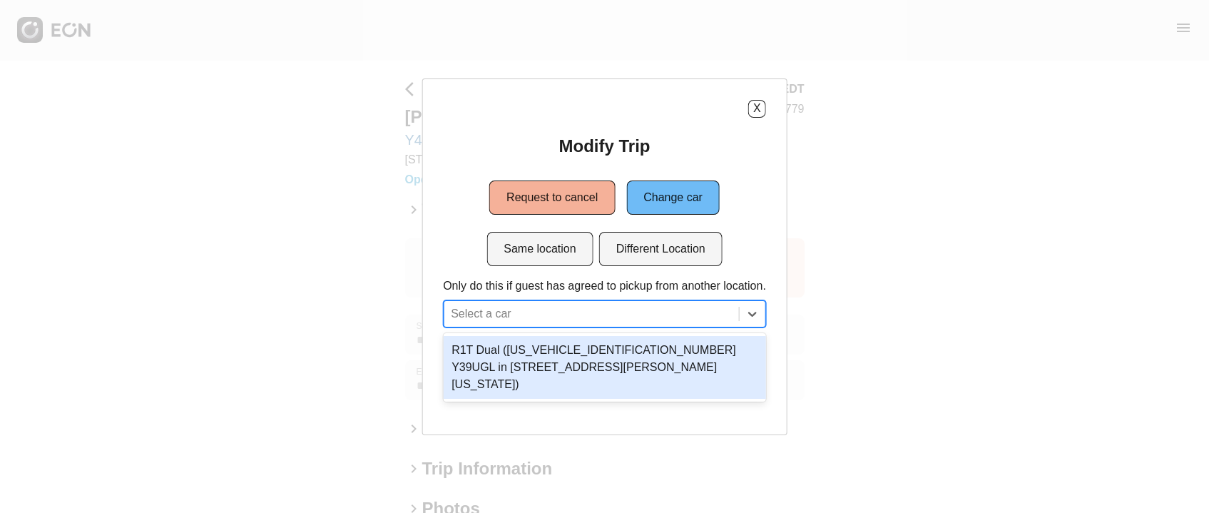
click at [587, 316] on div at bounding box center [591, 314] width 281 height 20
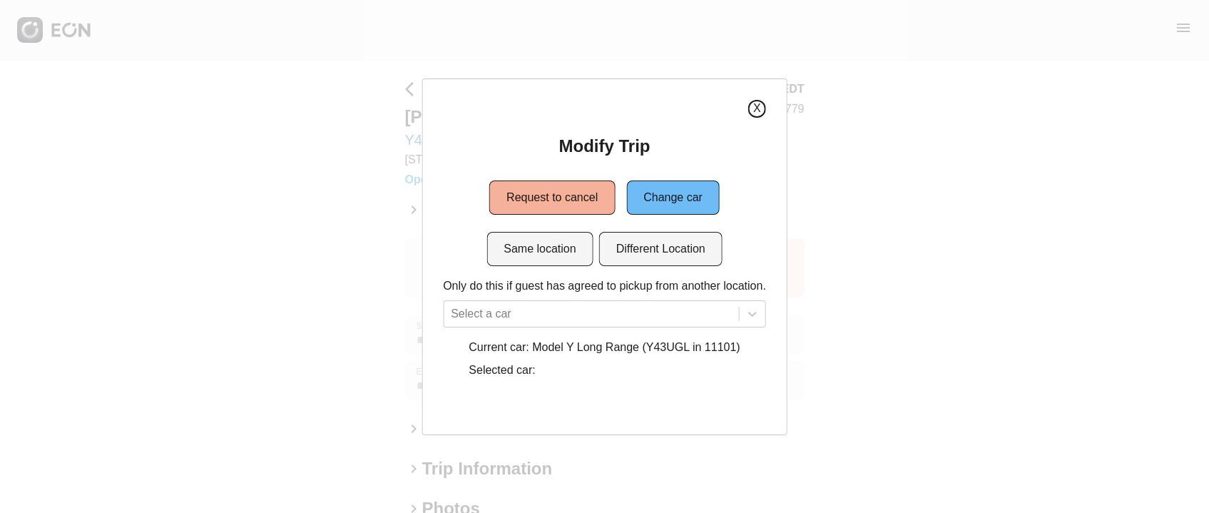
click at [760, 100] on div "X" at bounding box center [604, 109] width 323 height 18
click at [754, 101] on button "X" at bounding box center [757, 109] width 18 height 18
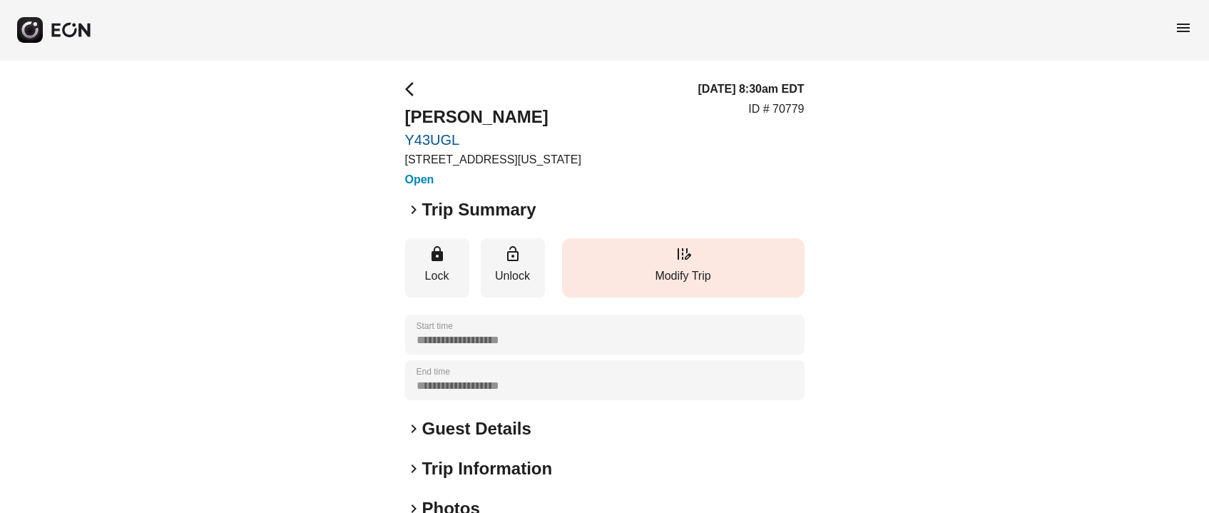
click at [643, 267] on button "edit_road Modify Trip" at bounding box center [683, 267] width 242 height 59
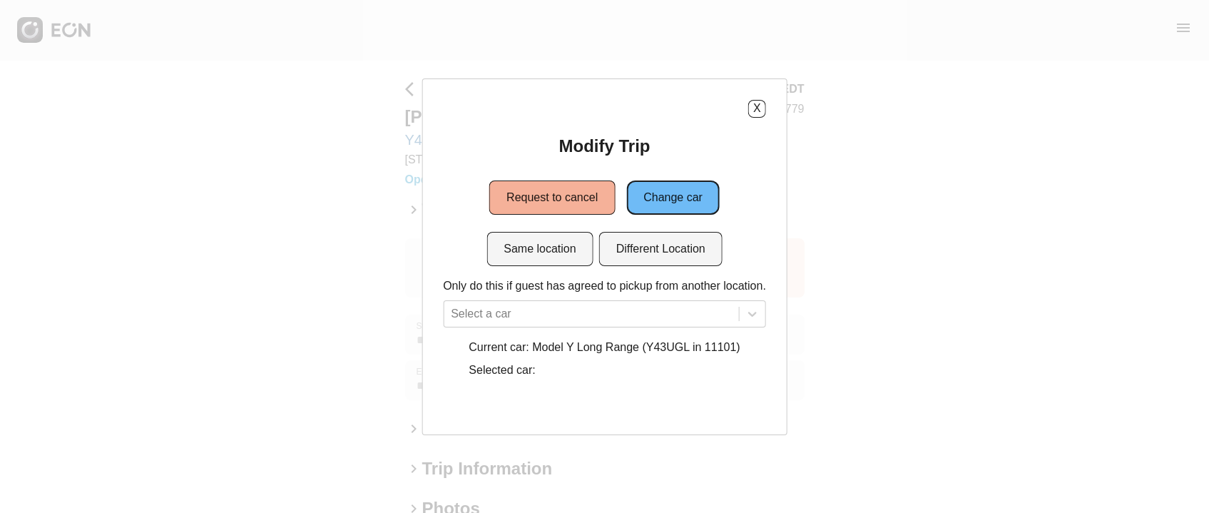
click at [655, 203] on button "Change car" at bounding box center [672, 197] width 93 height 34
click at [680, 198] on button "Change car" at bounding box center [672, 197] width 93 height 34
click at [551, 232] on button "Same location" at bounding box center [539, 249] width 106 height 34
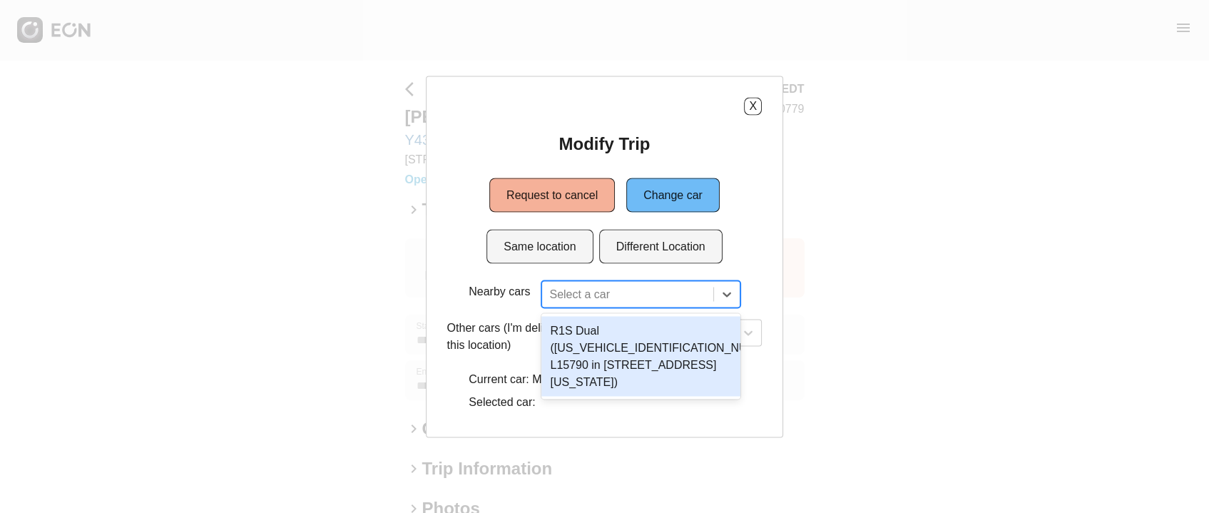
click at [620, 292] on div at bounding box center [627, 294] width 156 height 20
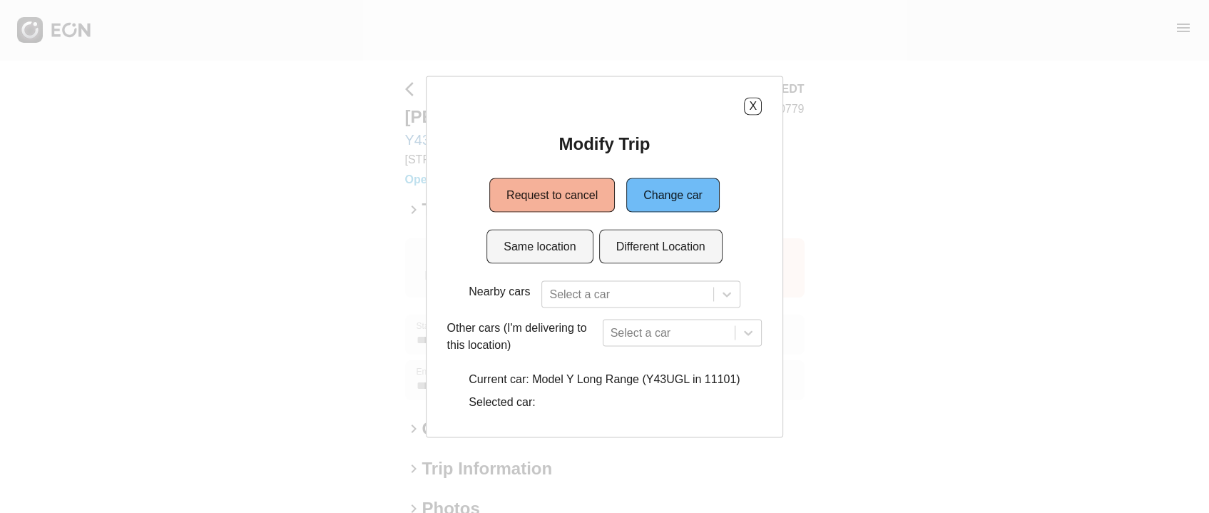
click at [767, 295] on div "X Modify Trip Request to cancel Change car Same location Different Location Nea…" at bounding box center [605, 257] width 358 height 362
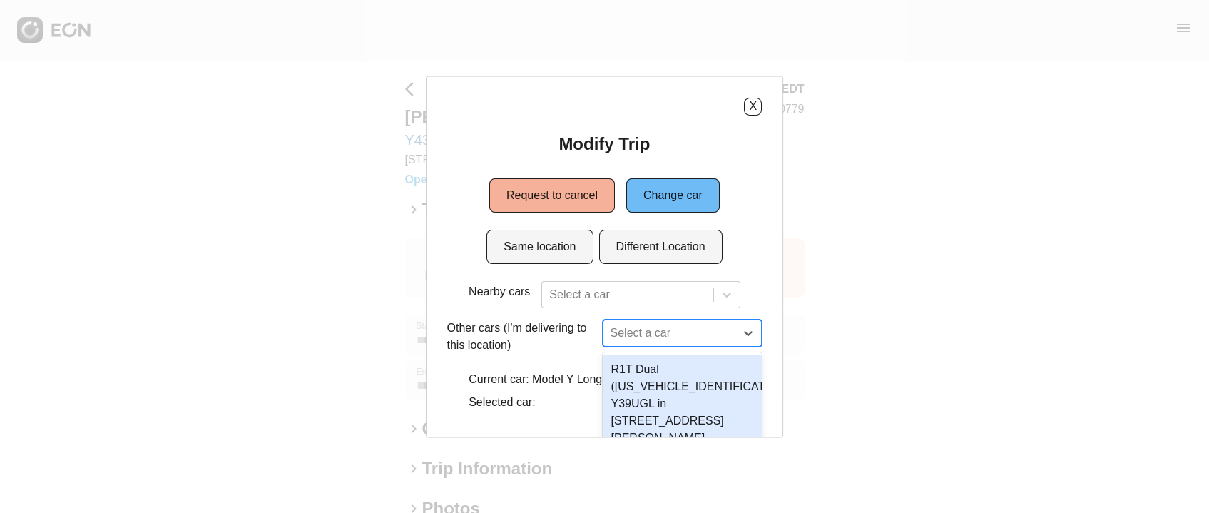
click at [639, 335] on div at bounding box center [669, 332] width 118 height 20
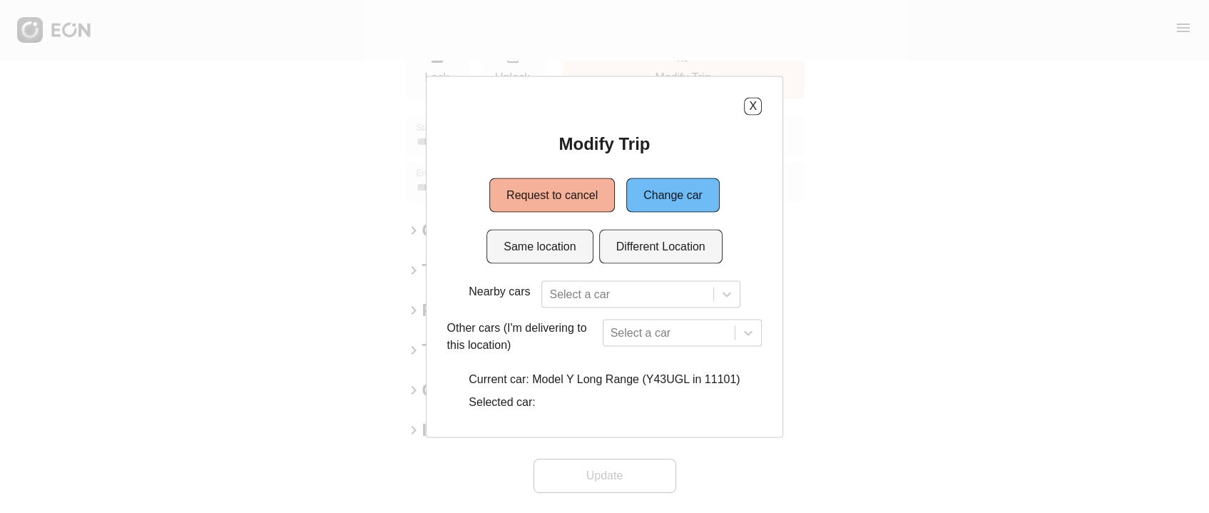
click at [884, 180] on div "X Modify Trip Request to cancel Change car Same location Different Location Nea…" at bounding box center [604, 256] width 1209 height 513
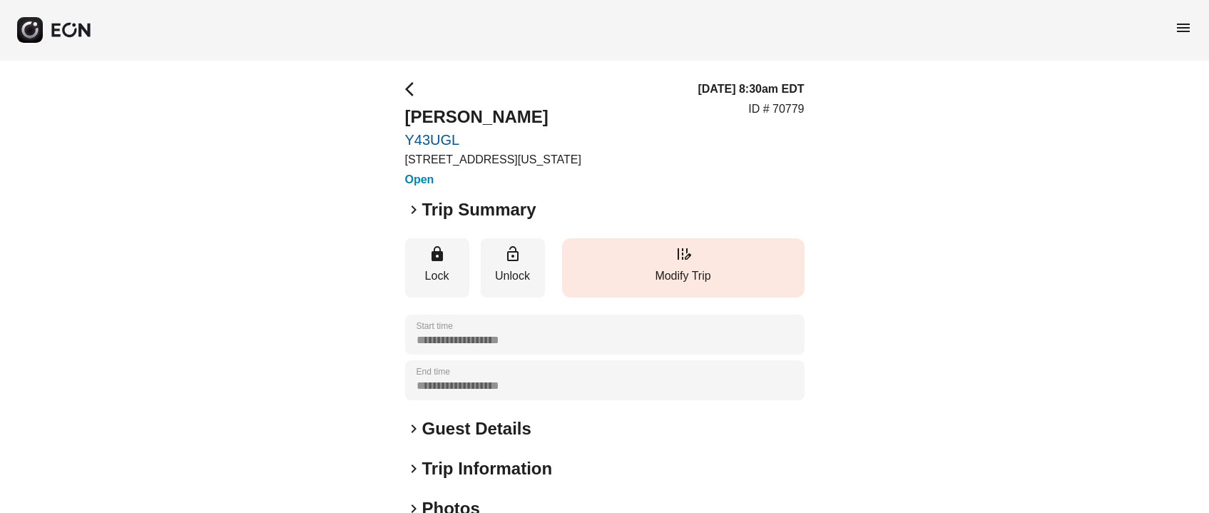
scroll to position [1, 0]
click at [630, 262] on button "edit_road Modify Trip" at bounding box center [683, 266] width 242 height 59
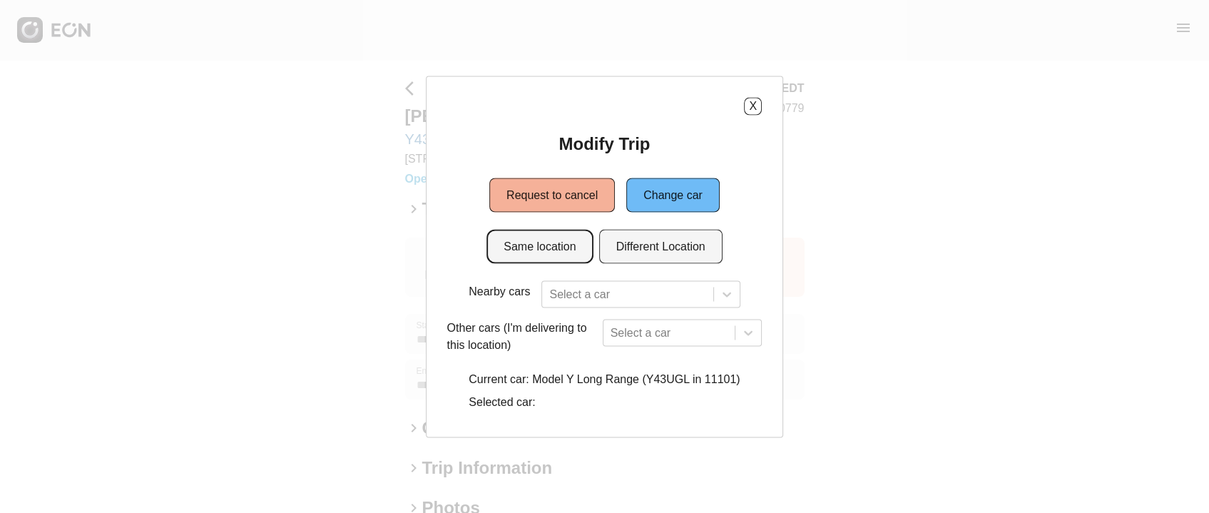
click at [567, 252] on button "Same location" at bounding box center [539, 246] width 106 height 34
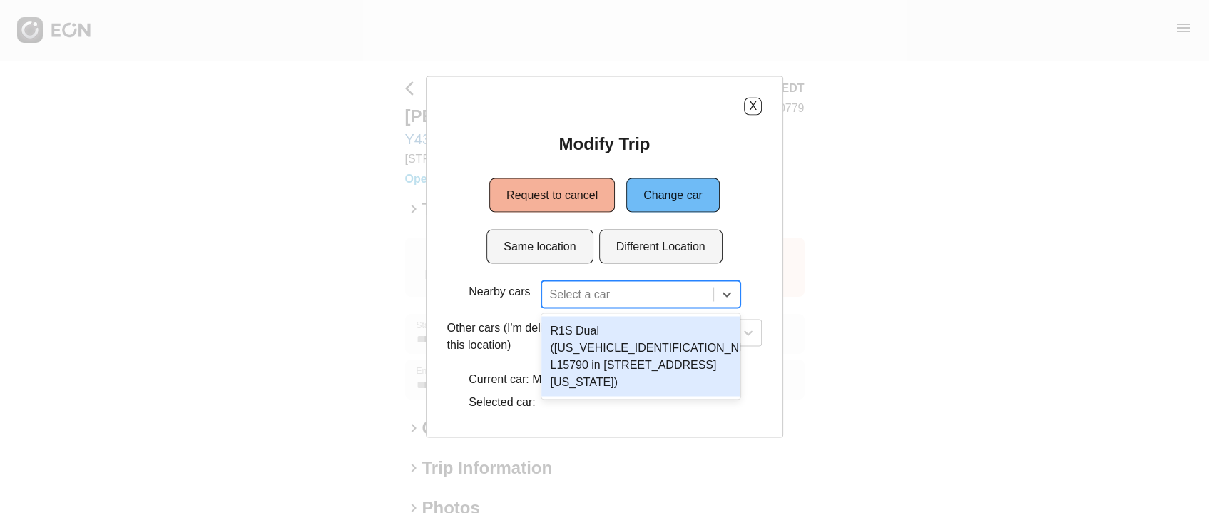
click at [588, 287] on div at bounding box center [627, 294] width 156 height 20
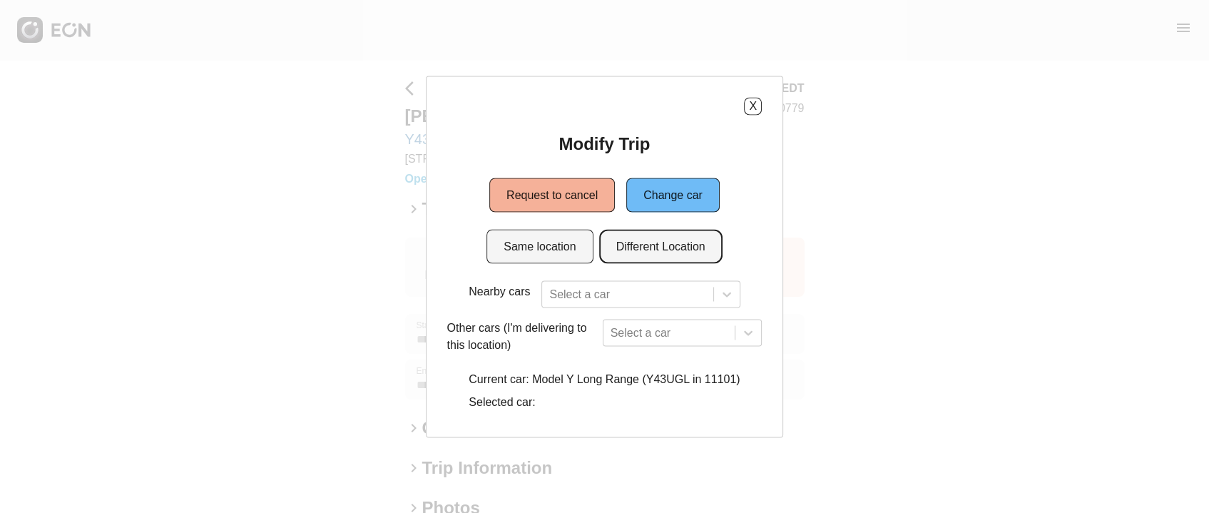
click at [661, 239] on button "Different Location" at bounding box center [660, 246] width 123 height 34
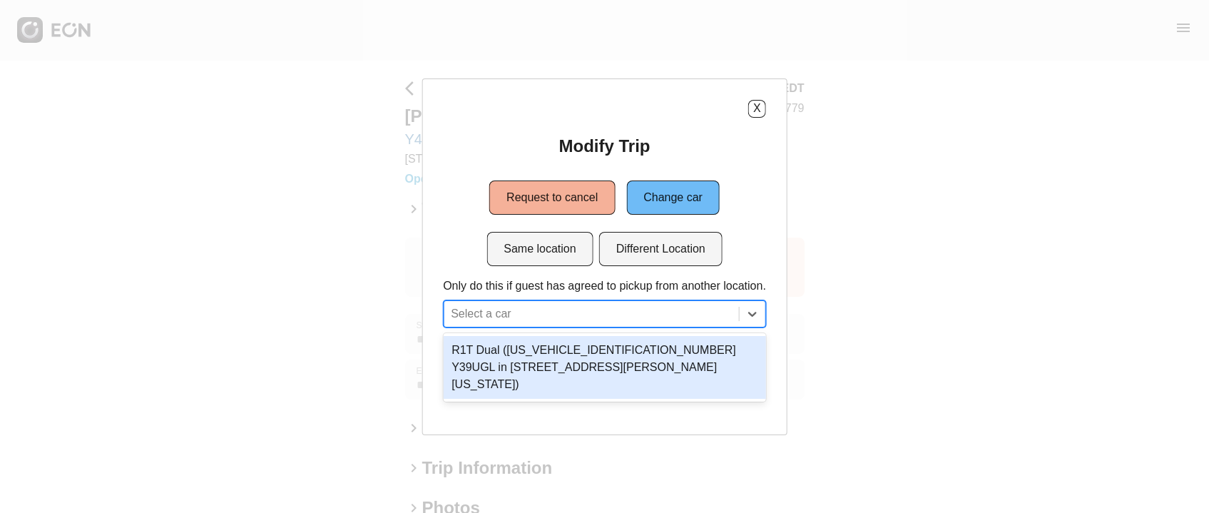
click at [572, 310] on div at bounding box center [591, 314] width 281 height 20
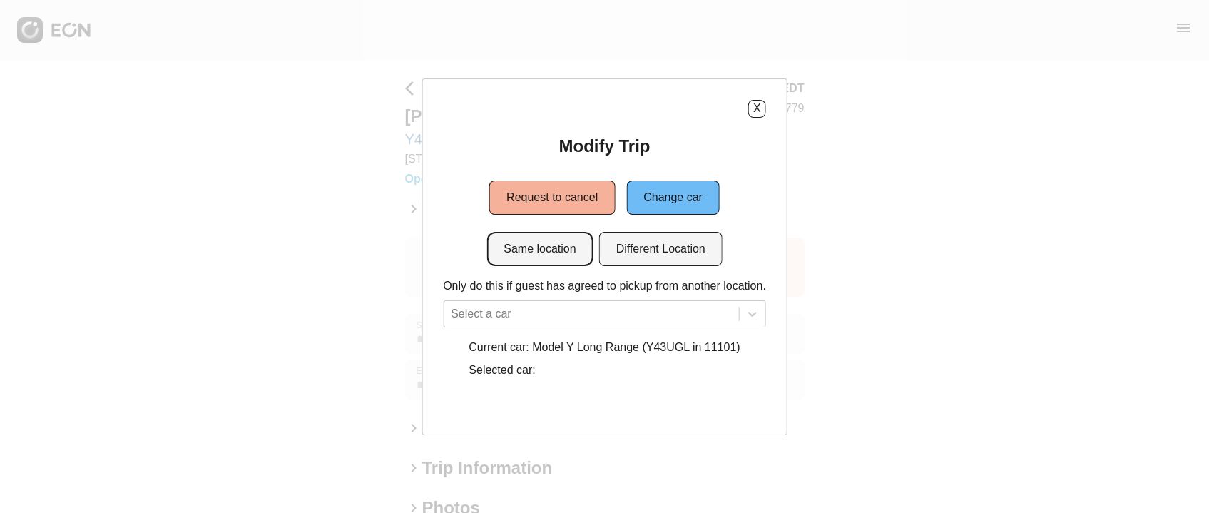
click at [543, 250] on button "Same location" at bounding box center [539, 249] width 106 height 34
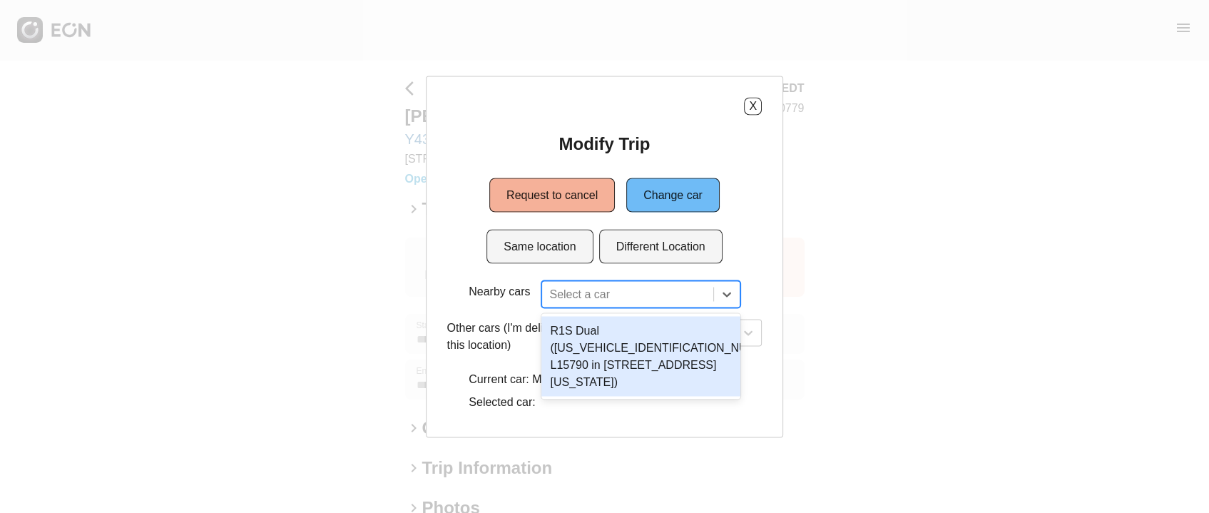
click at [588, 290] on div at bounding box center [627, 294] width 156 height 20
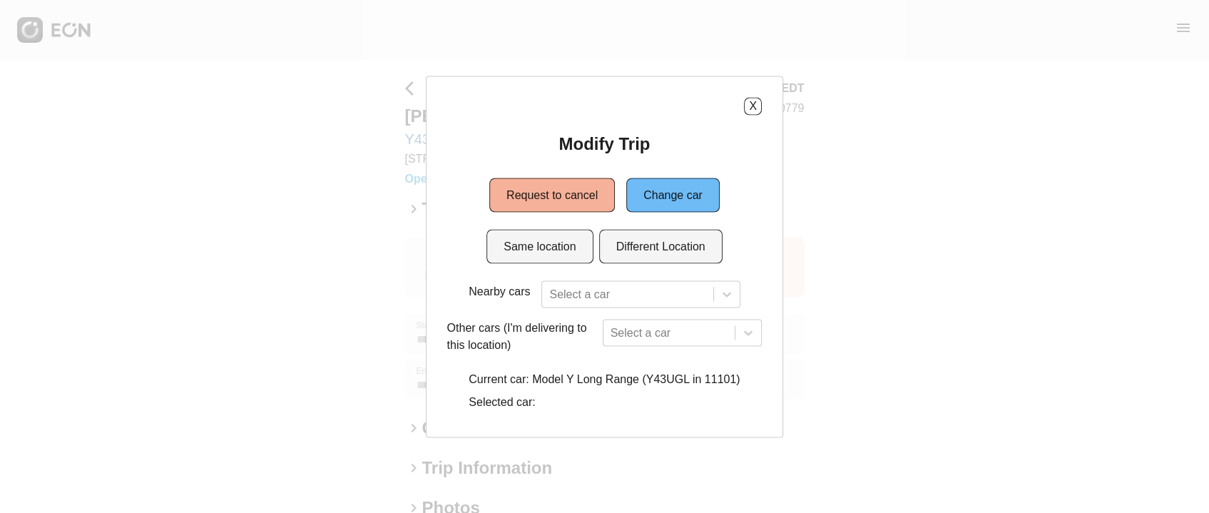
click at [459, 392] on div "Nearby cars Select a car Other cars (I'm delivering to this location) Select a …" at bounding box center [604, 348] width 315 height 136
click at [751, 103] on button "X" at bounding box center [753, 106] width 18 height 18
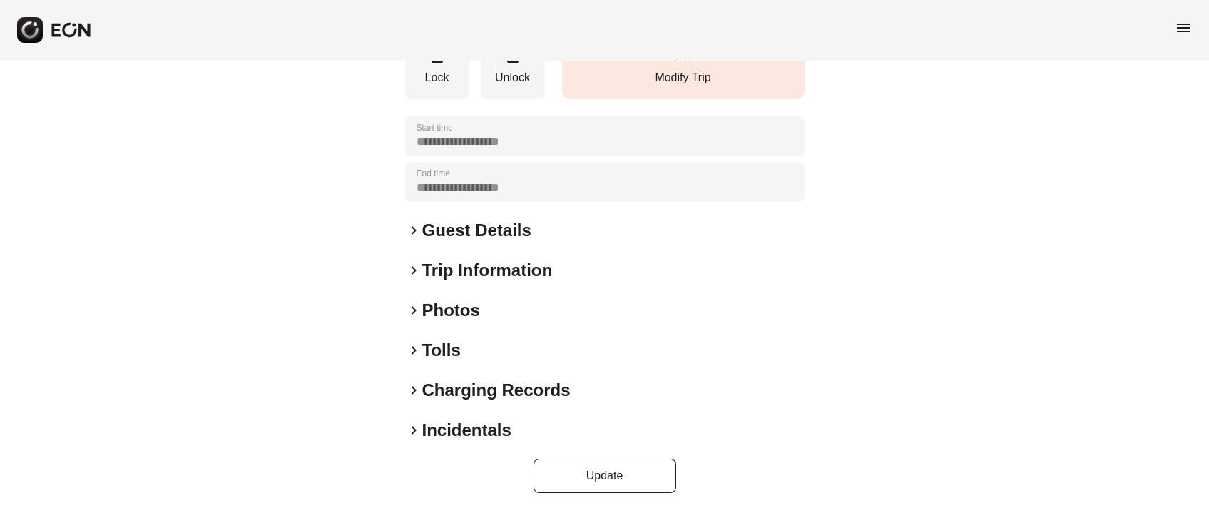
scroll to position [34, 0]
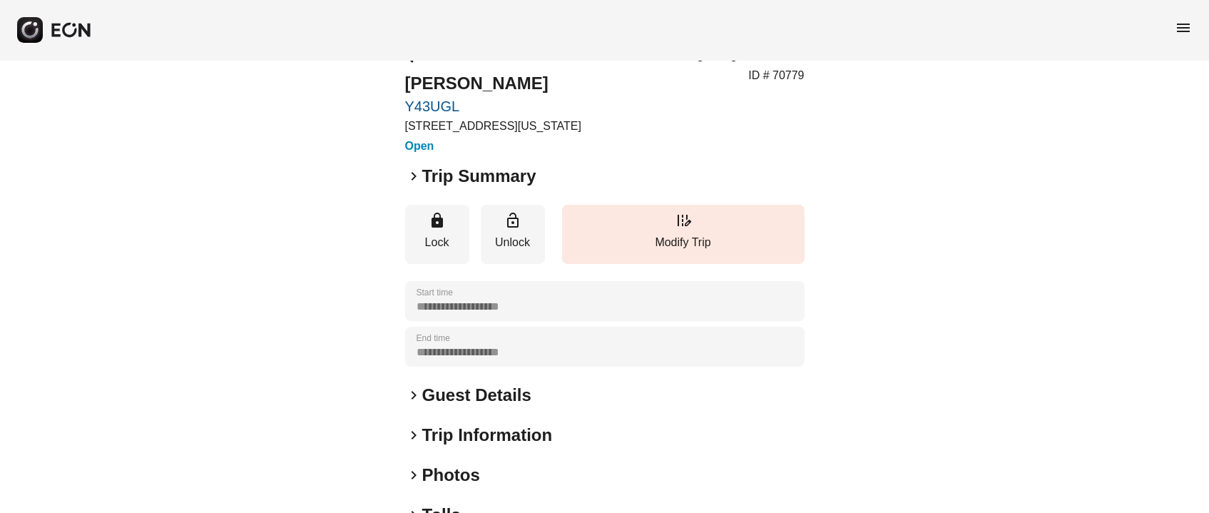
click at [804, 72] on div "**********" at bounding box center [604, 352] width 1209 height 652
click at [797, 72] on p "ID # 70779" at bounding box center [776, 75] width 56 height 17
copy p "70779"
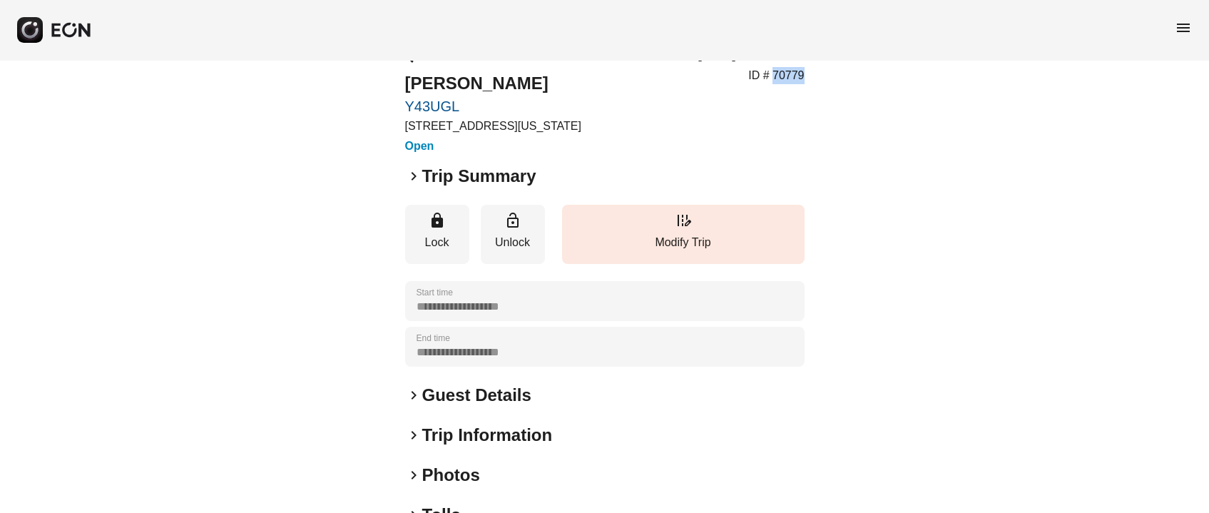
drag, startPoint x: 409, startPoint y: 81, endPoint x: 548, endPoint y: 82, distance: 138.4
click at [548, 82] on h2 "[PERSON_NAME]" at bounding box center [493, 83] width 176 height 23
copy h2 "[PERSON_NAME]"
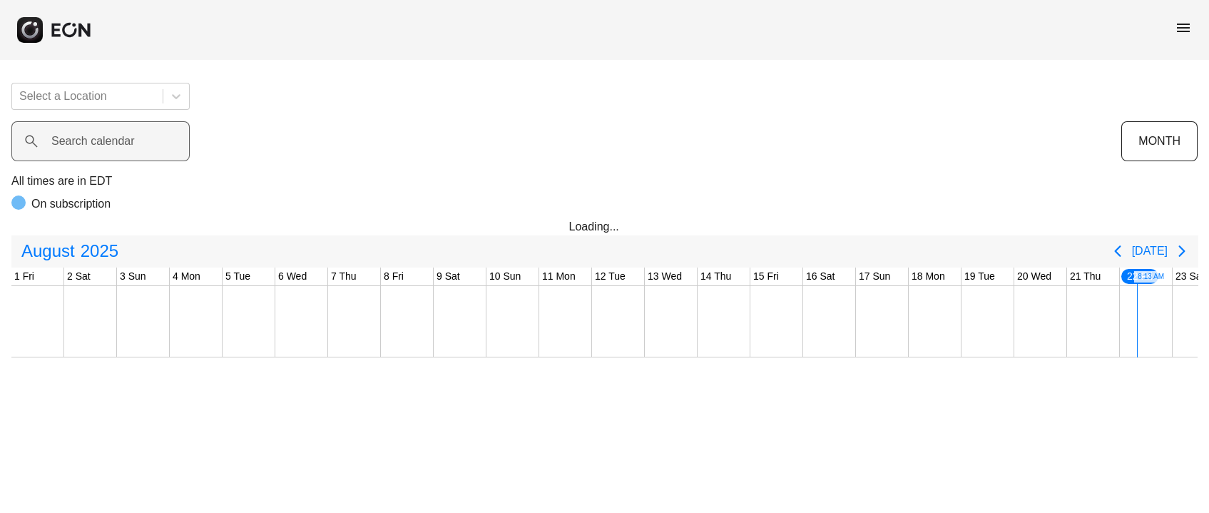
scroll to position [0, 449]
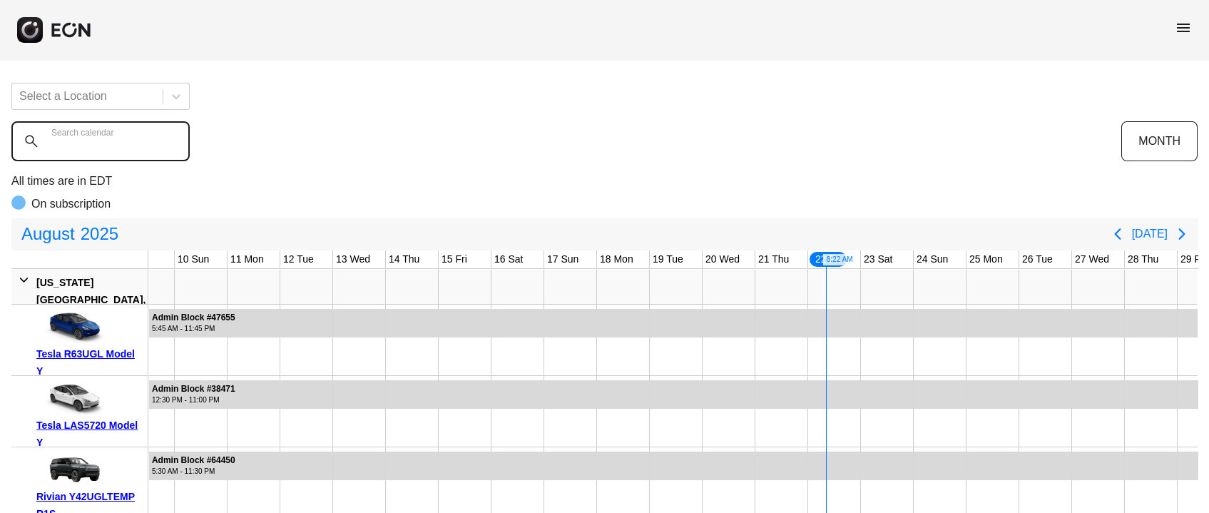
click at [101, 150] on calendar "Search calendar" at bounding box center [100, 141] width 178 height 40
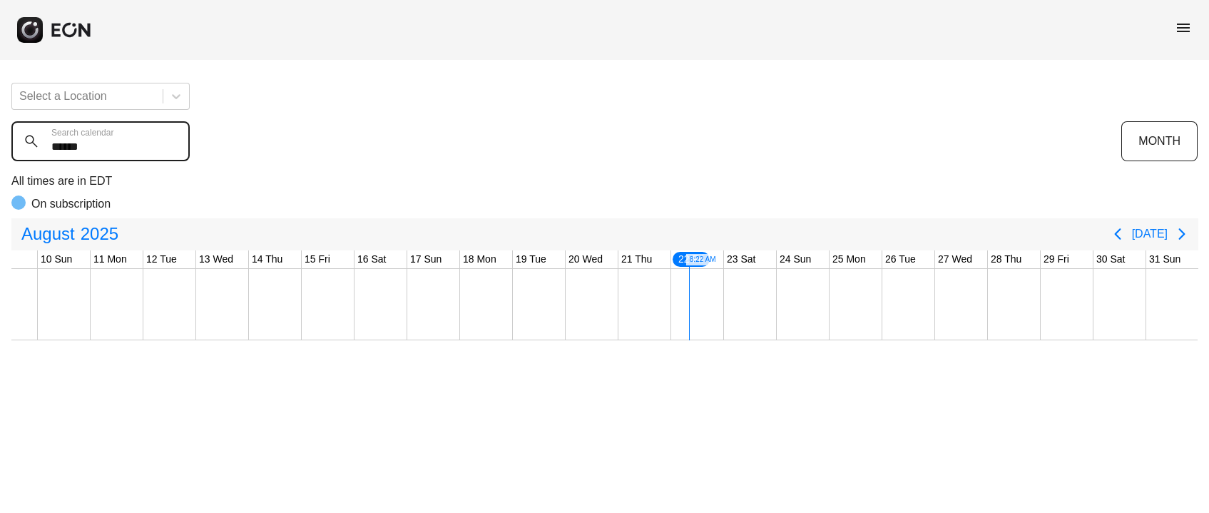
type calendar "******"
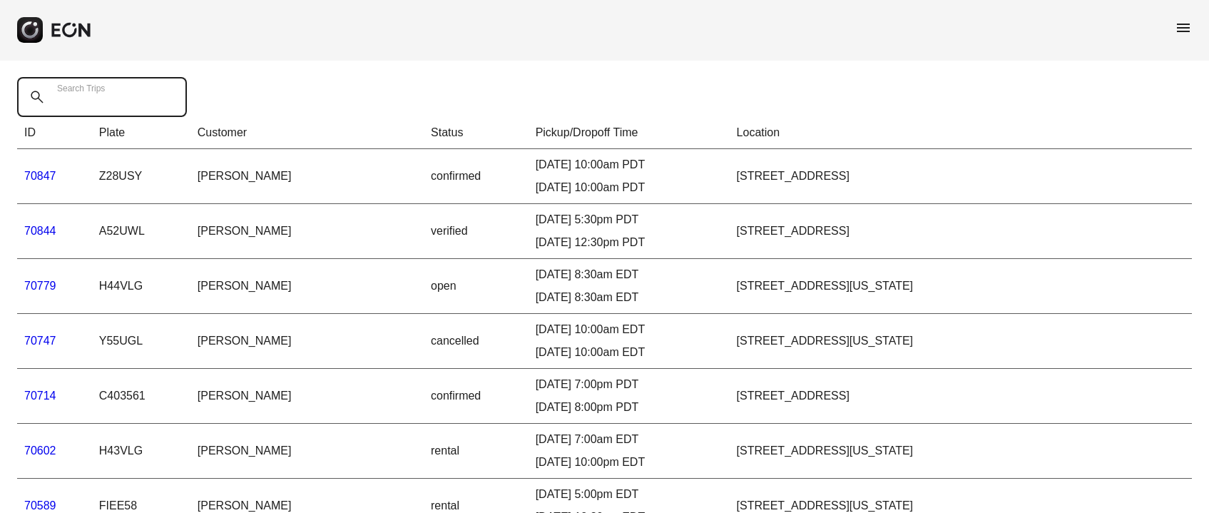
click at [129, 104] on Trips "Search Trips" at bounding box center [102, 97] width 170 height 40
paste Trips "*****"
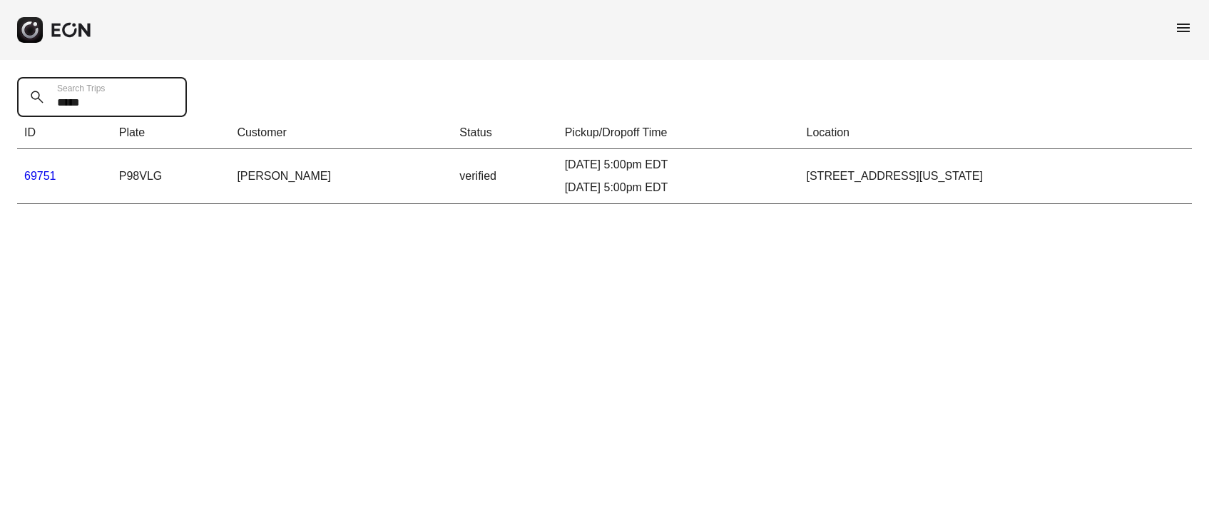
type Trips "*****"
click at [48, 170] on link "69751" at bounding box center [40, 176] width 32 height 12
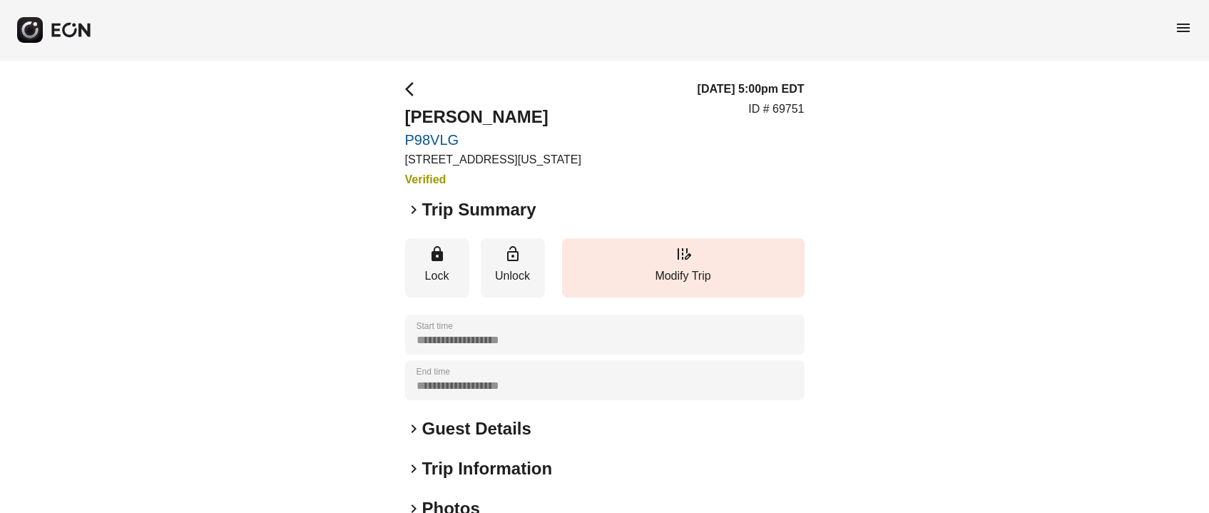
scroll to position [198, 0]
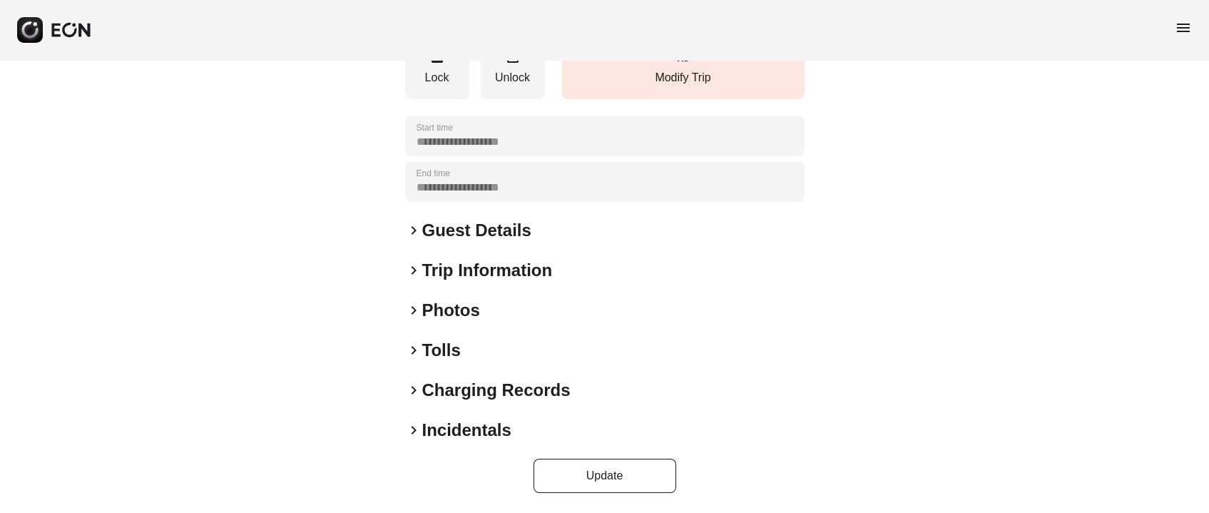
click at [412, 230] on span "keyboard_arrow_right" at bounding box center [413, 230] width 17 height 17
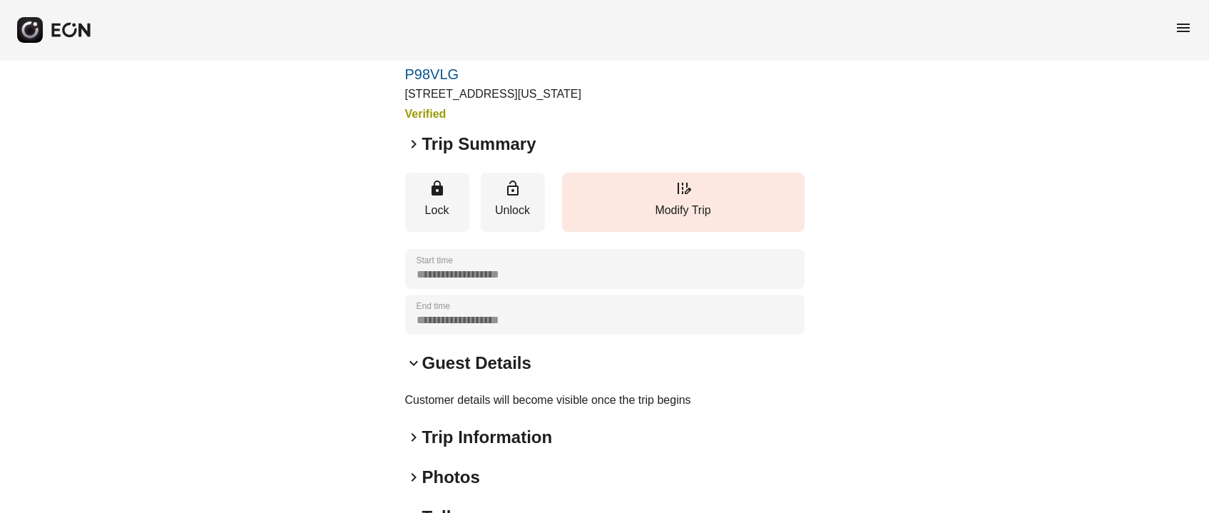
scroll to position [0, 0]
